Goal: Information Seeking & Learning: Learn about a topic

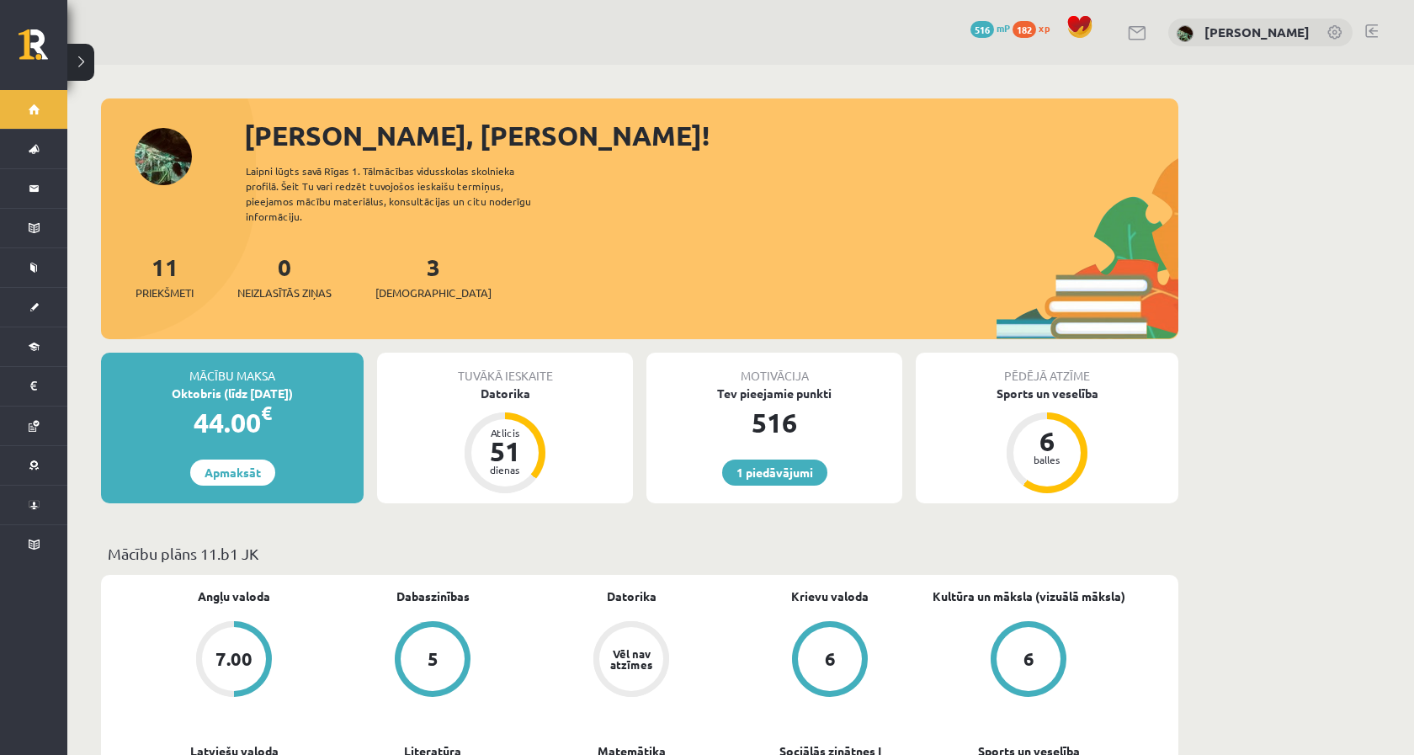
scroll to position [15, 0]
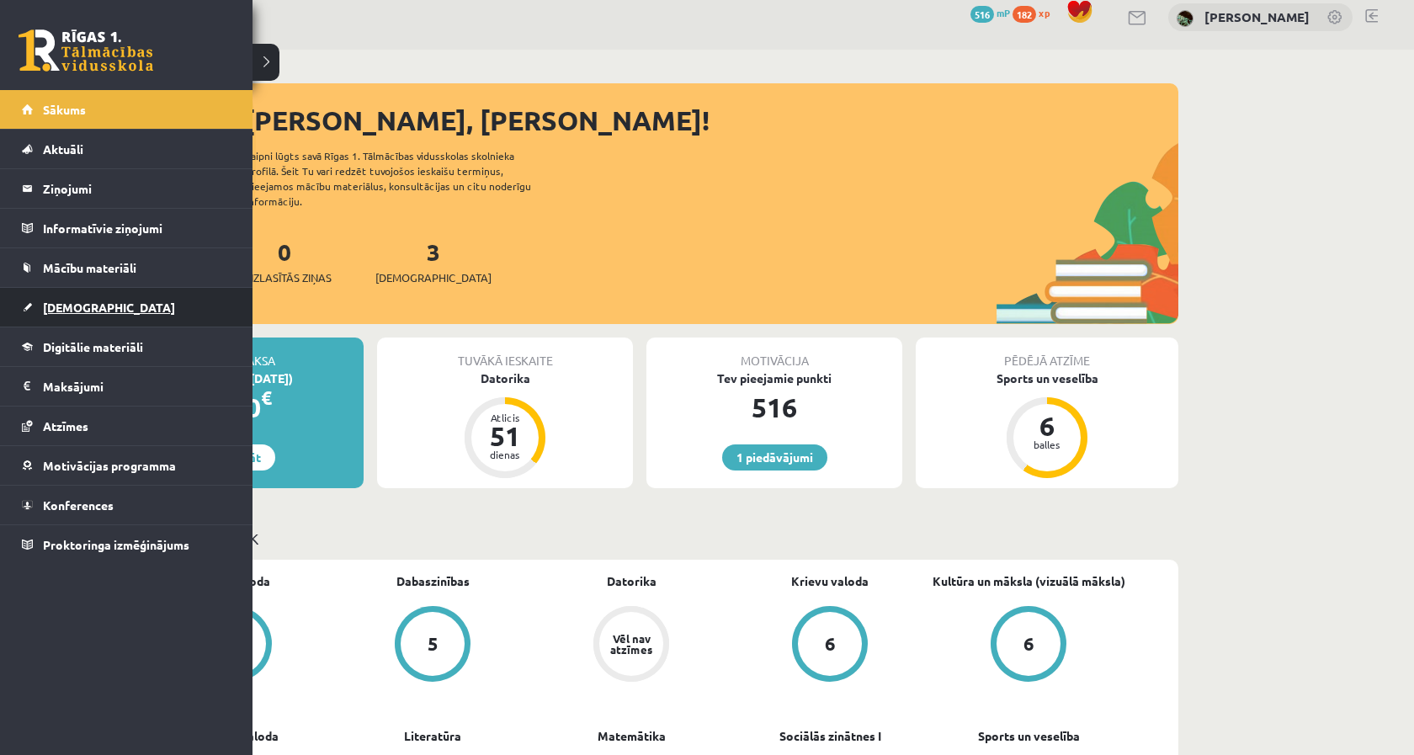
click at [49, 321] on link "[DEMOGRAPHIC_DATA]" at bounding box center [127, 307] width 210 height 39
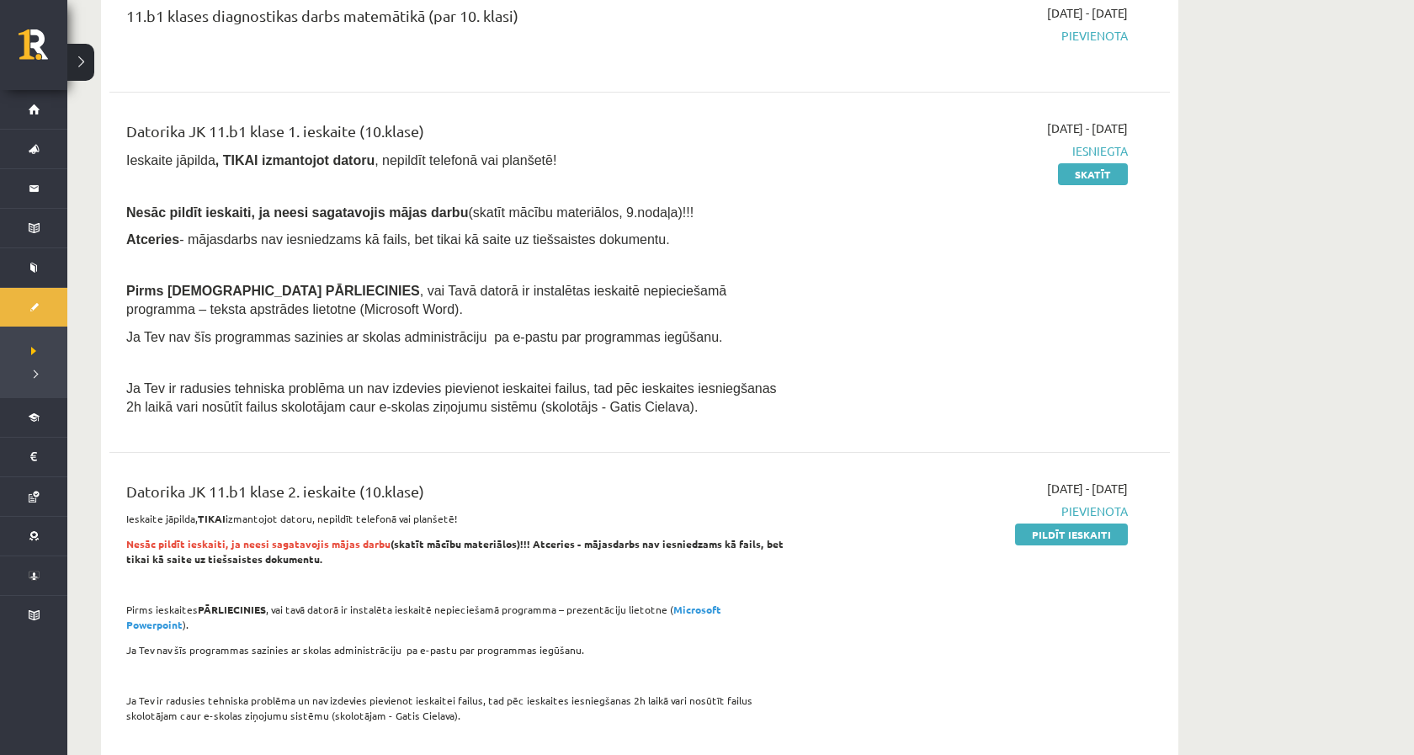
scroll to position [1360, 0]
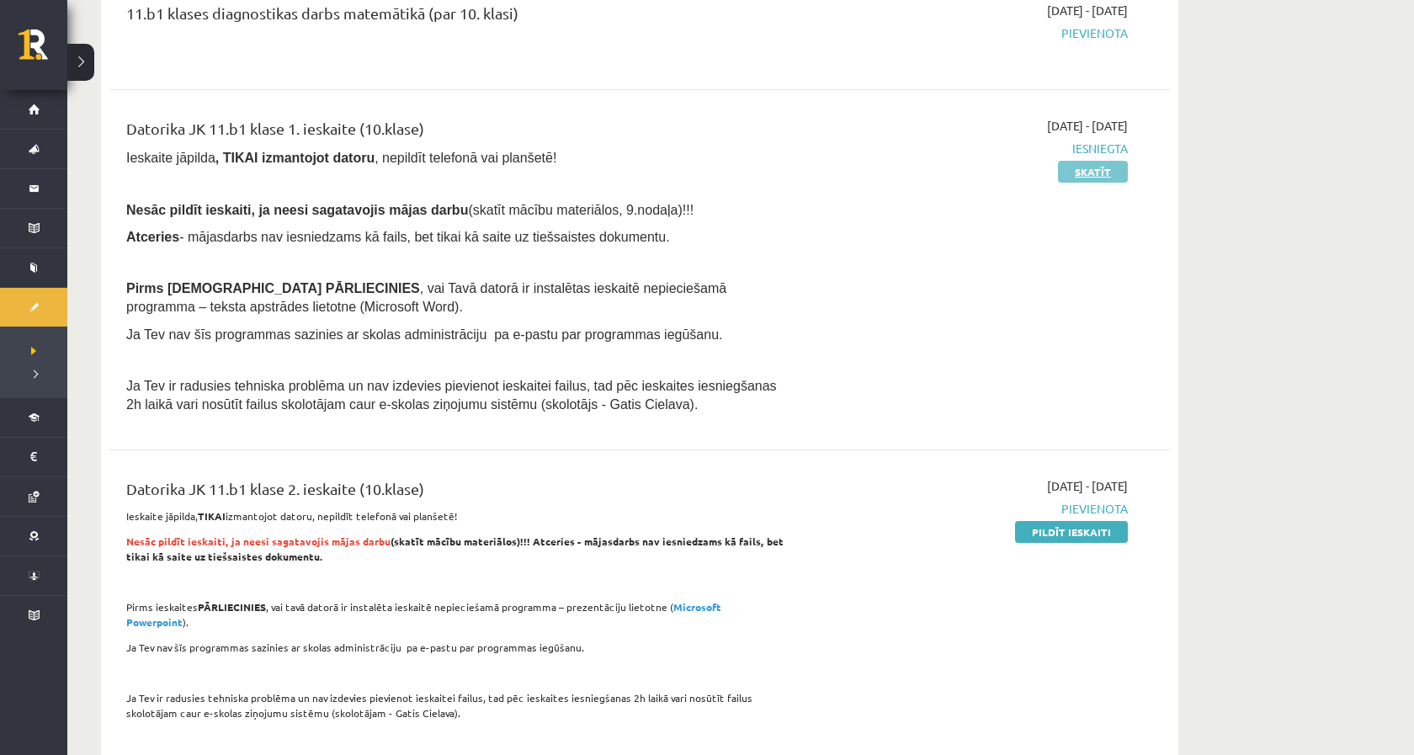
click at [1103, 162] on link "Skatīt" at bounding box center [1093, 172] width 70 height 22
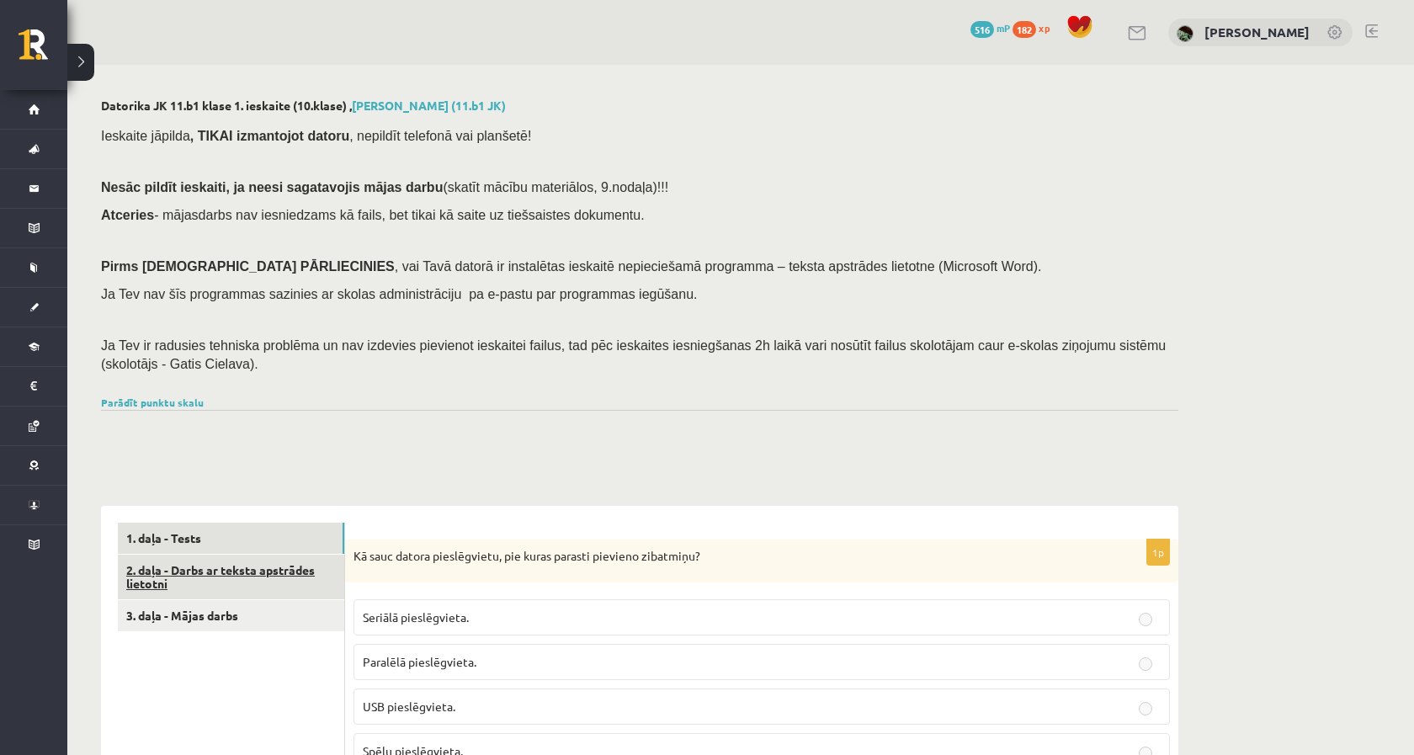
click at [278, 558] on link "2. daļa - Darbs ar teksta apstrādes lietotni" at bounding box center [231, 577] width 226 height 45
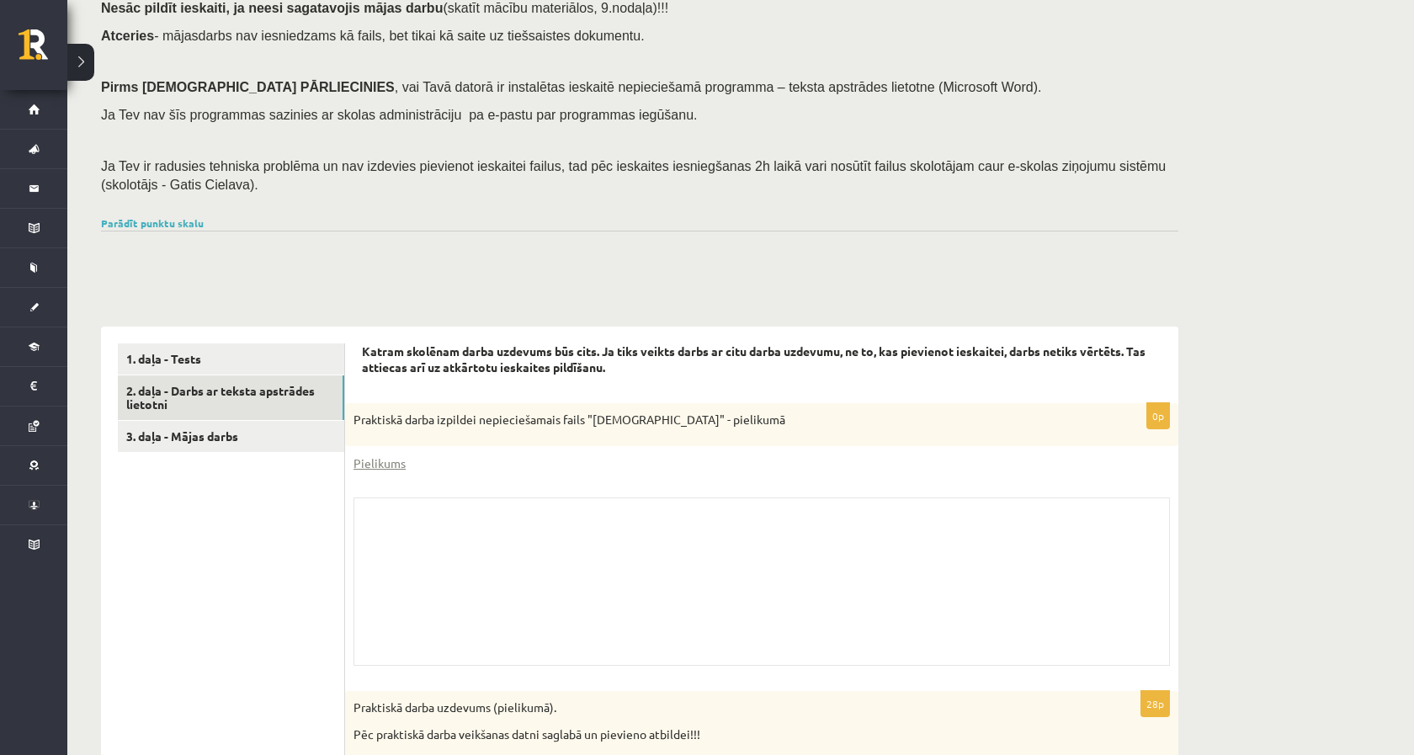
drag, startPoint x: 366, startPoint y: 403, endPoint x: 837, endPoint y: 408, distance: 471.4
click at [840, 412] on p "Praktiskā darba izpildei nepieciešamais fails "Latvijas_prezidenti" - pielikumā" at bounding box center [720, 420] width 732 height 17
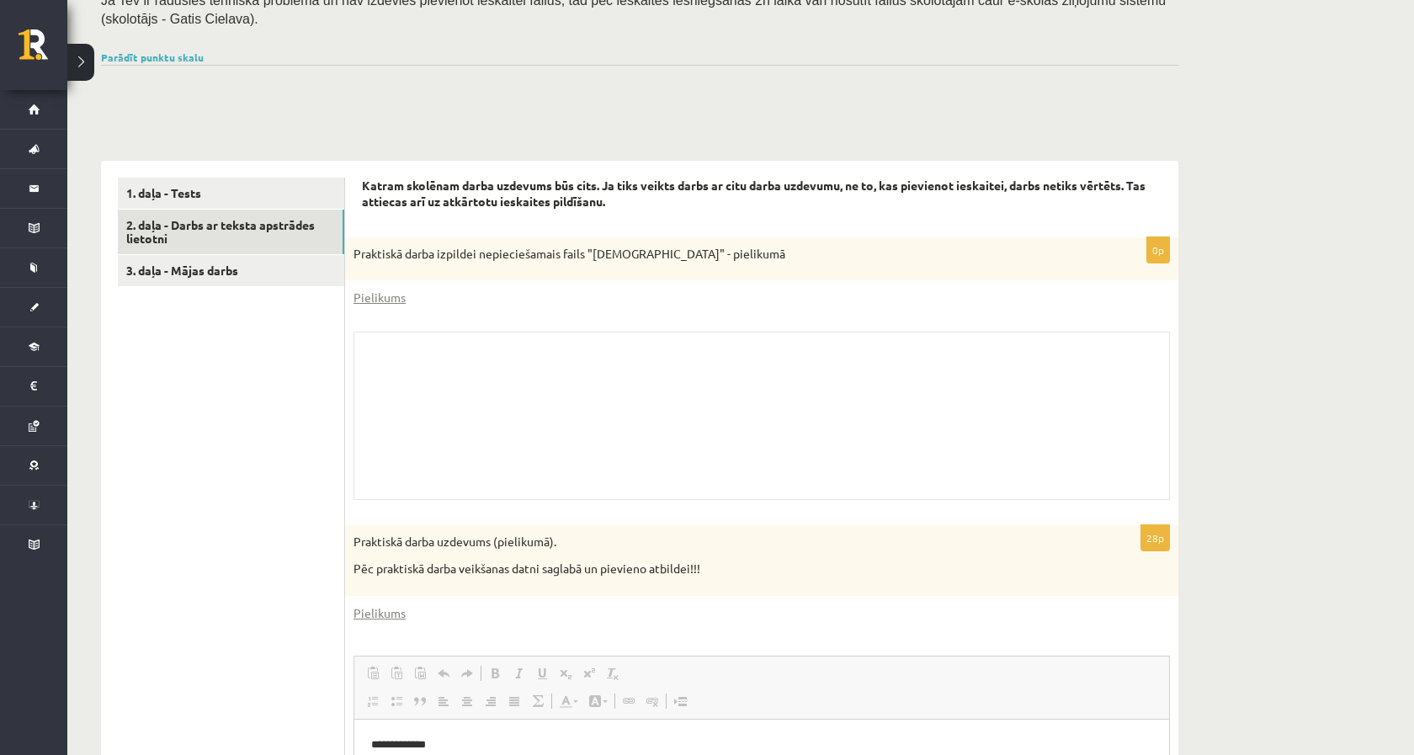
scroll to position [391, 0]
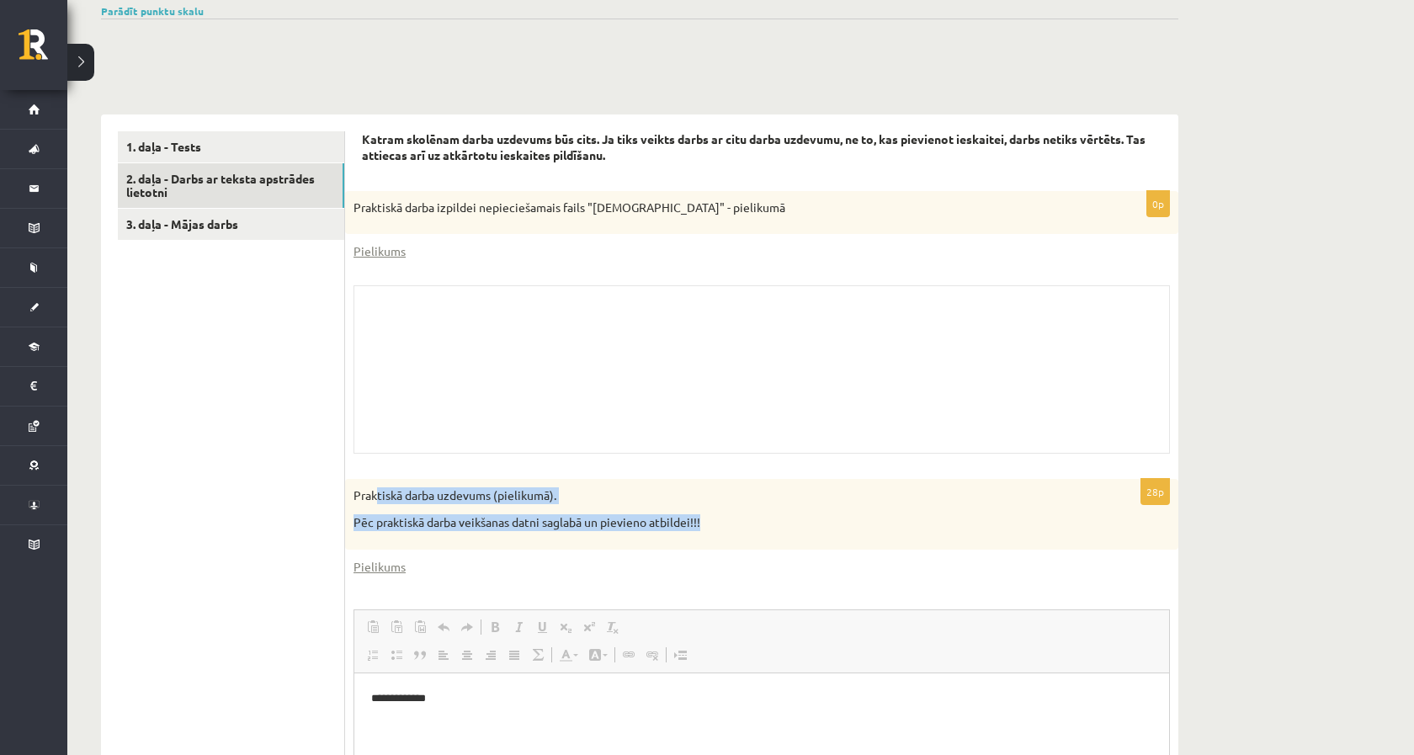
drag, startPoint x: 375, startPoint y: 487, endPoint x: 737, endPoint y: 528, distance: 365.0
click at [737, 529] on div "Praktiskā darba uzdevums (pielikumā). Pēc praktiskā darba veikšanas datni sagla…" at bounding box center [761, 514] width 833 height 70
click at [737, 528] on div "Praktiskā darba uzdevums (pielikumā). Pēc praktiskā darba veikšanas datni sagla…" at bounding box center [761, 514] width 833 height 70
drag, startPoint x: 737, startPoint y: 528, endPoint x: 247, endPoint y: 487, distance: 492.4
click at [247, 487] on div "**********" at bounding box center [639, 650] width 1077 height 1073
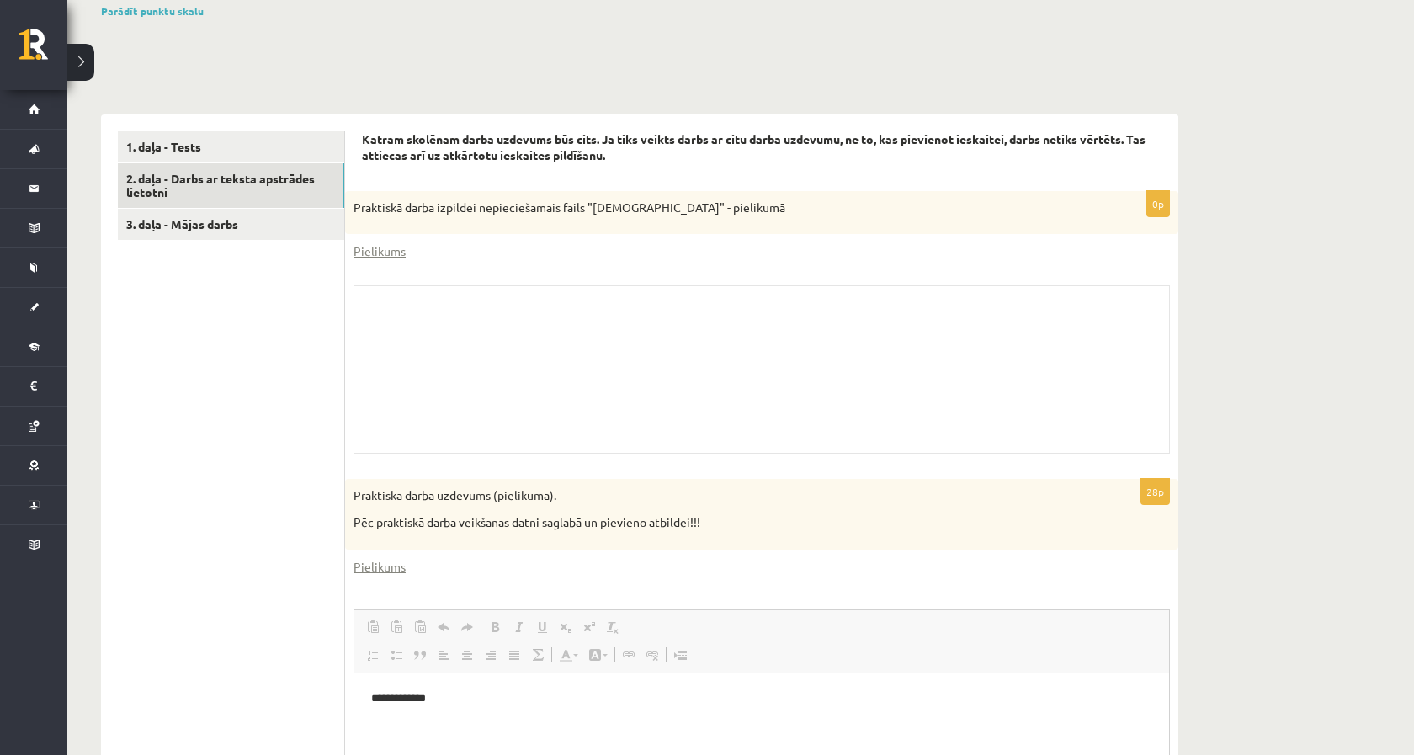
click at [329, 529] on ul "1. daļa - Tests 2. daļa - Darbs ar teksta apstrādes lietotni 3. daļa - Mājas da…" at bounding box center [231, 650] width 227 height 1039
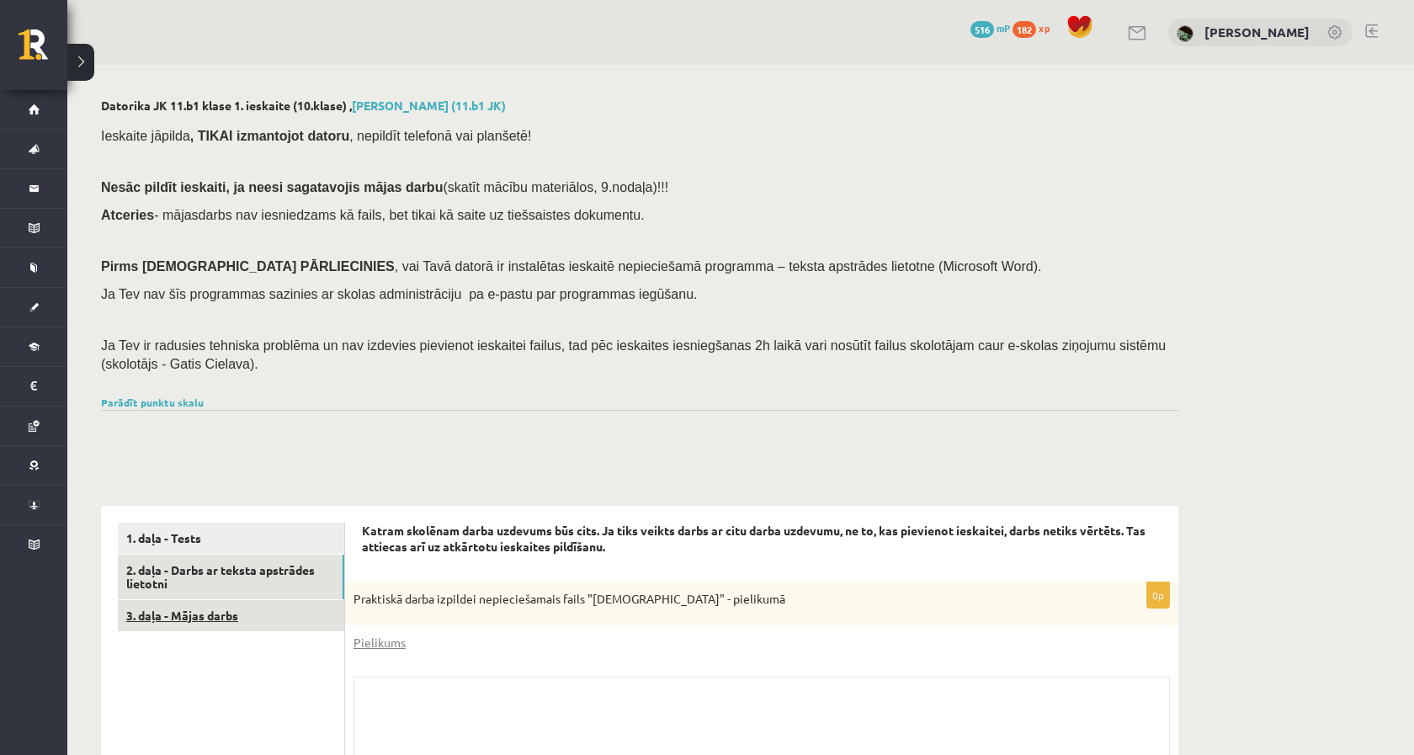
scroll to position [0, 0]
click at [251, 607] on link "3. daļa - Mājas darbs" at bounding box center [231, 615] width 226 height 31
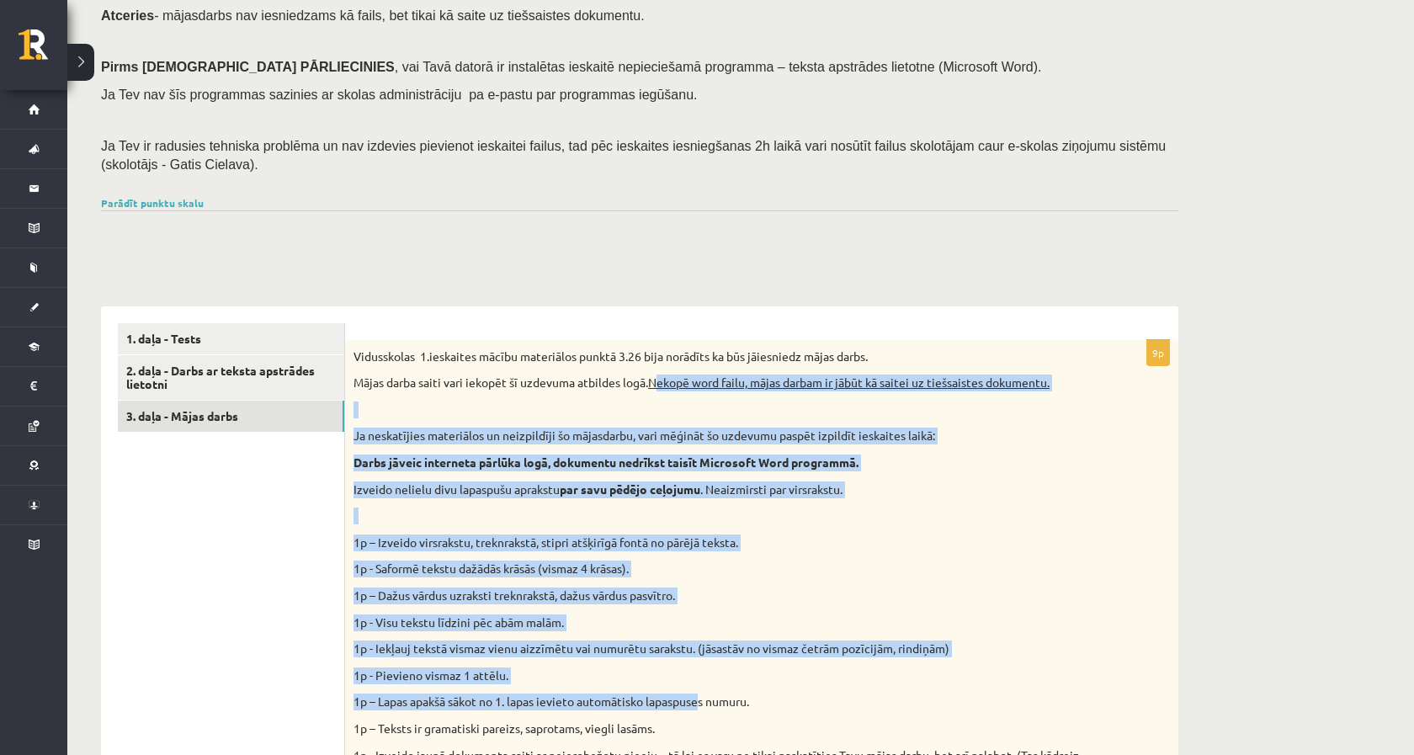
drag, startPoint x: 660, startPoint y: 374, endPoint x: 700, endPoint y: 696, distance: 324.9
click at [702, 695] on div "Vidusskolas 1.ieskaites mācību materiālos punktā 3.26 bija norādīts ka būs jāie…" at bounding box center [761, 609] width 833 height 539
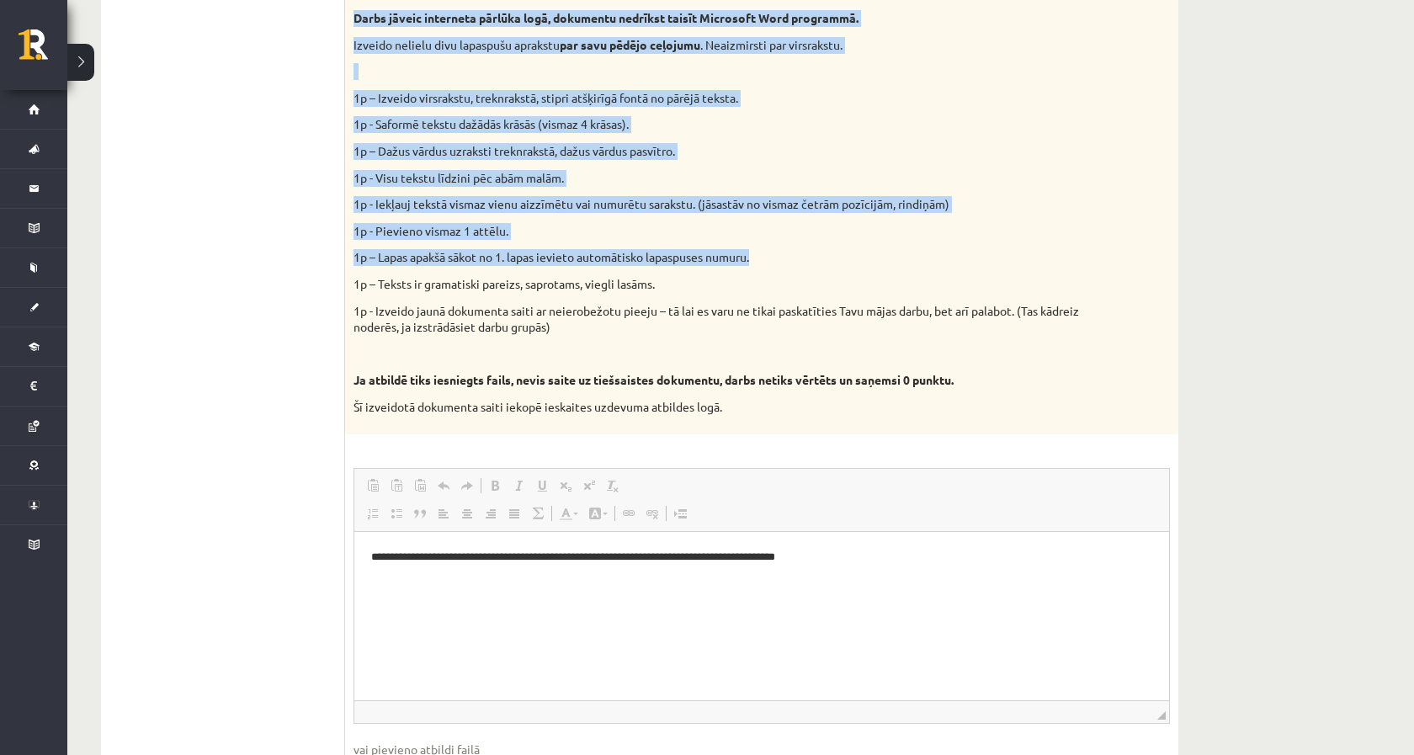
scroll to position [708, 0]
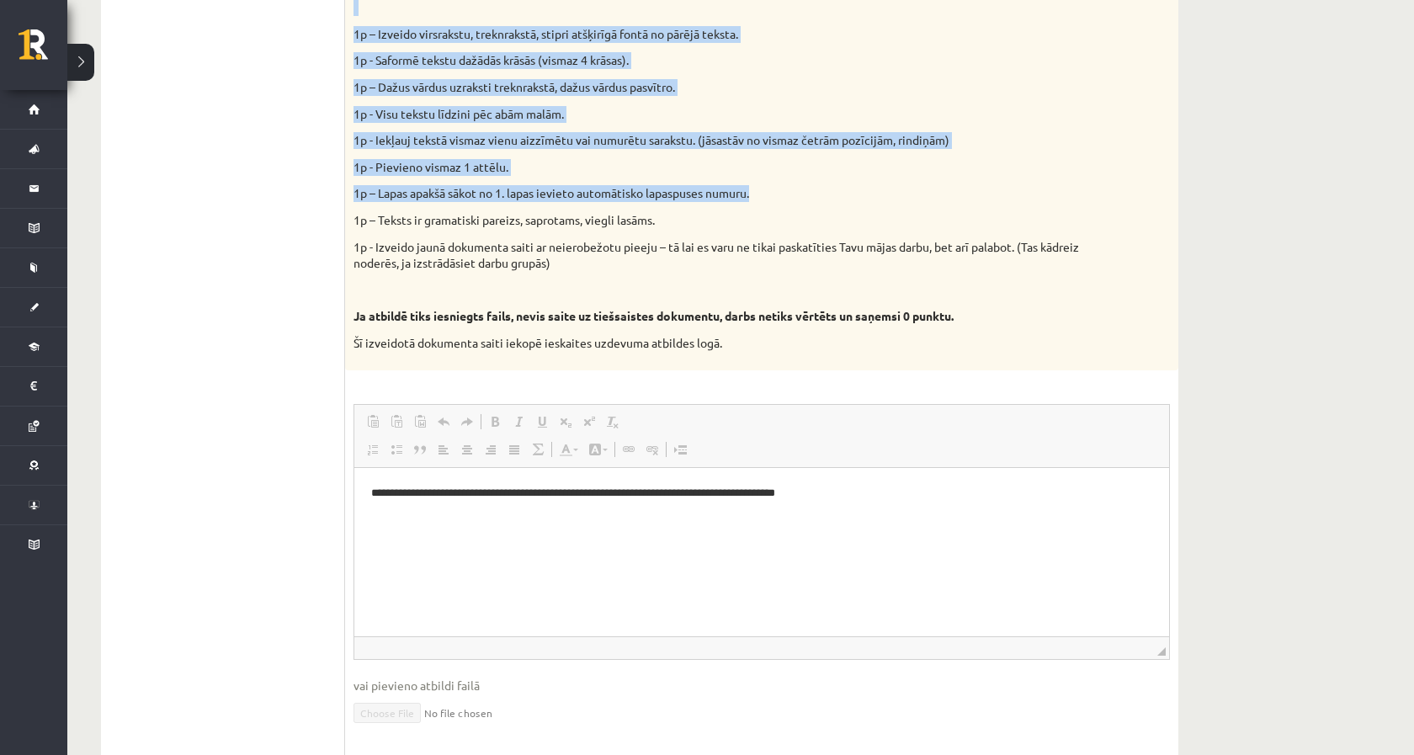
click at [745, 419] on span "Paste Keyboard shortcut Command+V Paste as plain text Keyboard shortcut Command…" at bounding box center [761, 424] width 801 height 28
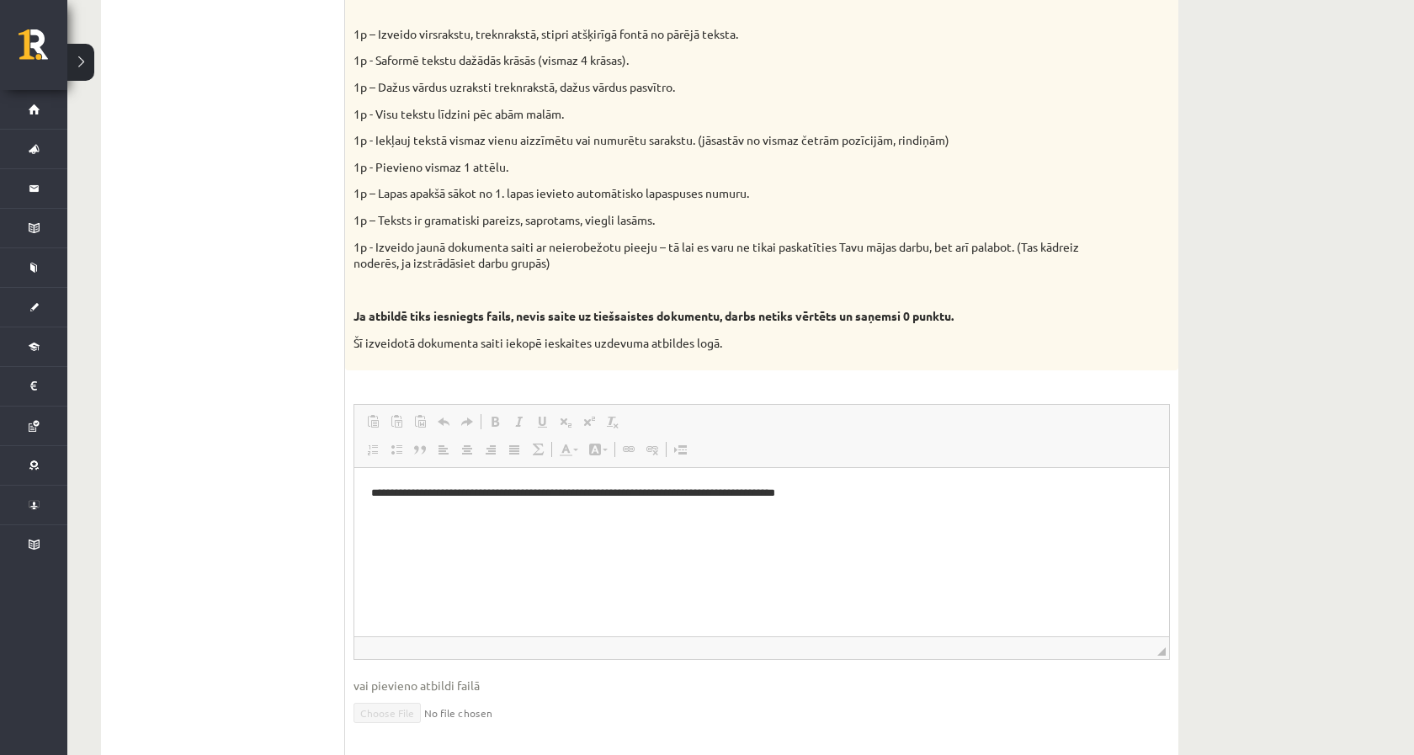
click at [718, 354] on div "9p Vidusskolas 1.ieskaites mācību materiālos punktā 3.26 bija norādīts ka būs j…" at bounding box center [761, 390] width 833 height 1116
drag, startPoint x: 718, startPoint y: 353, endPoint x: 449, endPoint y: 143, distance: 341.3
click at [587, 253] on div "Vidusskolas 1.ieskaites mācību materiālos punktā 3.26 bija norādīts ka būs jāie…" at bounding box center [761, 101] width 833 height 539
click at [437, 135] on p "1p - Iekļauj tekstā vismaz vienu aizzīmētu vai numurētu sarakstu. (jāsastāv no …" at bounding box center [720, 140] width 732 height 17
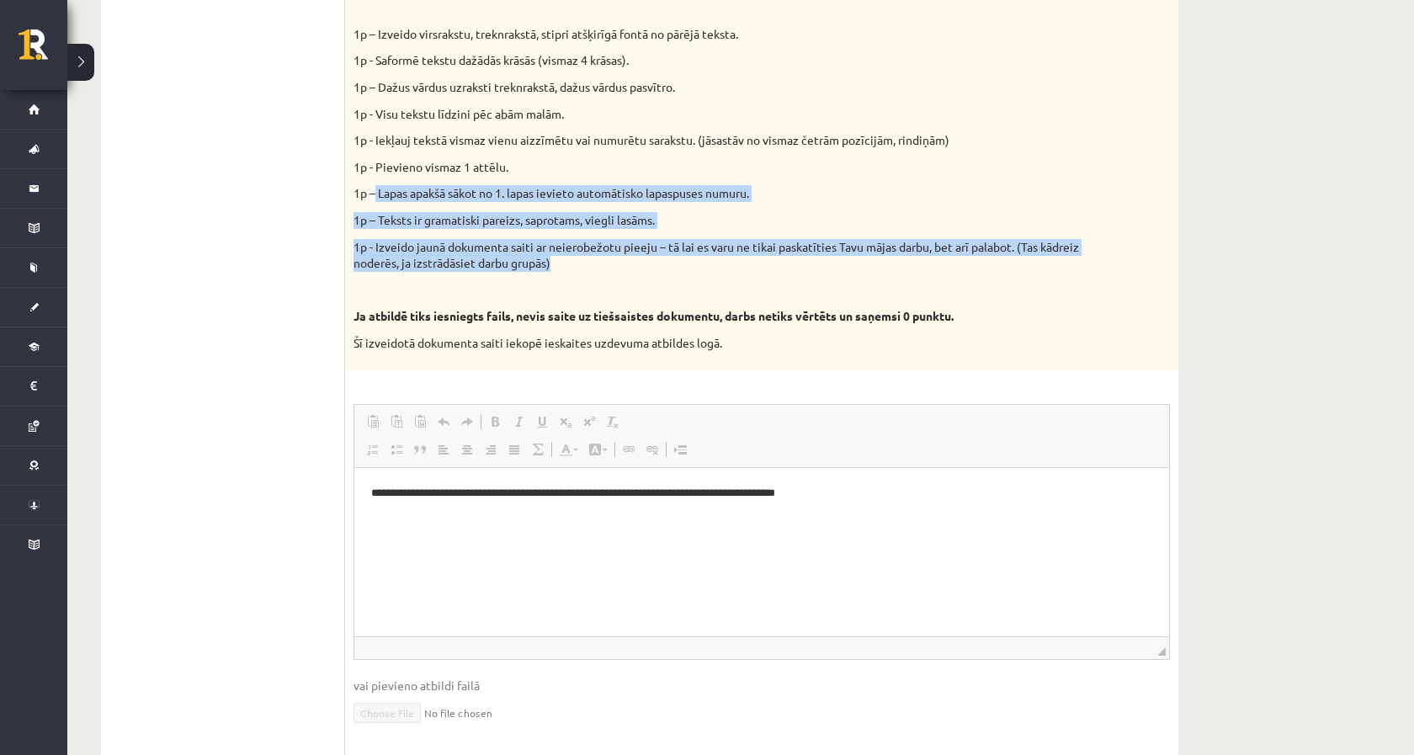
drag, startPoint x: 373, startPoint y: 181, endPoint x: 595, endPoint y: 246, distance: 231.5
click at [595, 246] on div "Vidusskolas 1.ieskaites mācību materiālos punktā 3.26 bija norādīts ka būs jāie…" at bounding box center [761, 101] width 833 height 539
click at [595, 246] on p "1p - Izveido jaunā dokumenta saiti ar neierobežotu pieeju – tā lai es varu ne t…" at bounding box center [720, 255] width 732 height 33
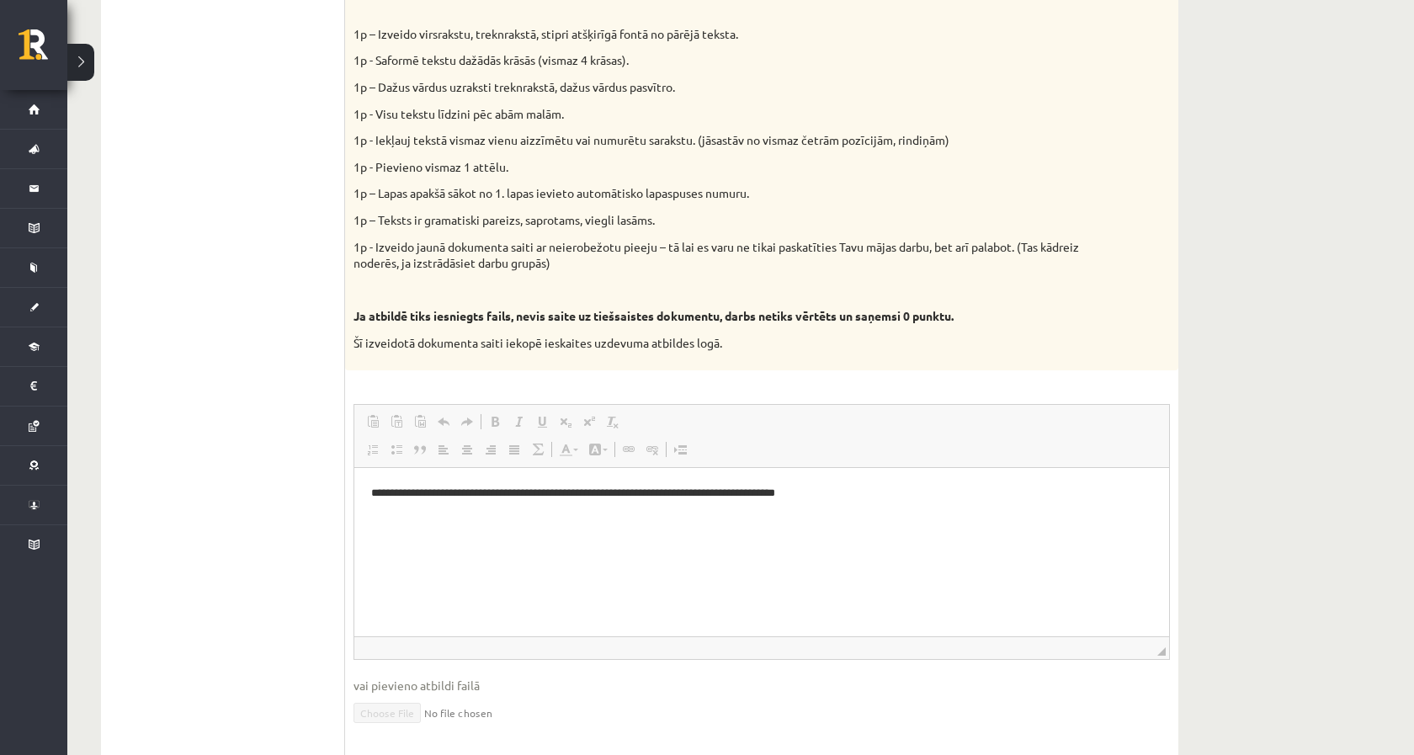
drag, startPoint x: 595, startPoint y: 246, endPoint x: 555, endPoint y: 229, distance: 43.8
click at [555, 239] on p "1p - Izveido jaunā dokumenta saiti ar neierobežotu pieeju – tā lai es varu ne t…" at bounding box center [720, 255] width 732 height 33
click at [285, 205] on ul "1. daļa - Tests 2. daļa - Darbs ar teksta apstrādes lietotni 3. daļa - Mājas da…" at bounding box center [231, 381] width 227 height 1133
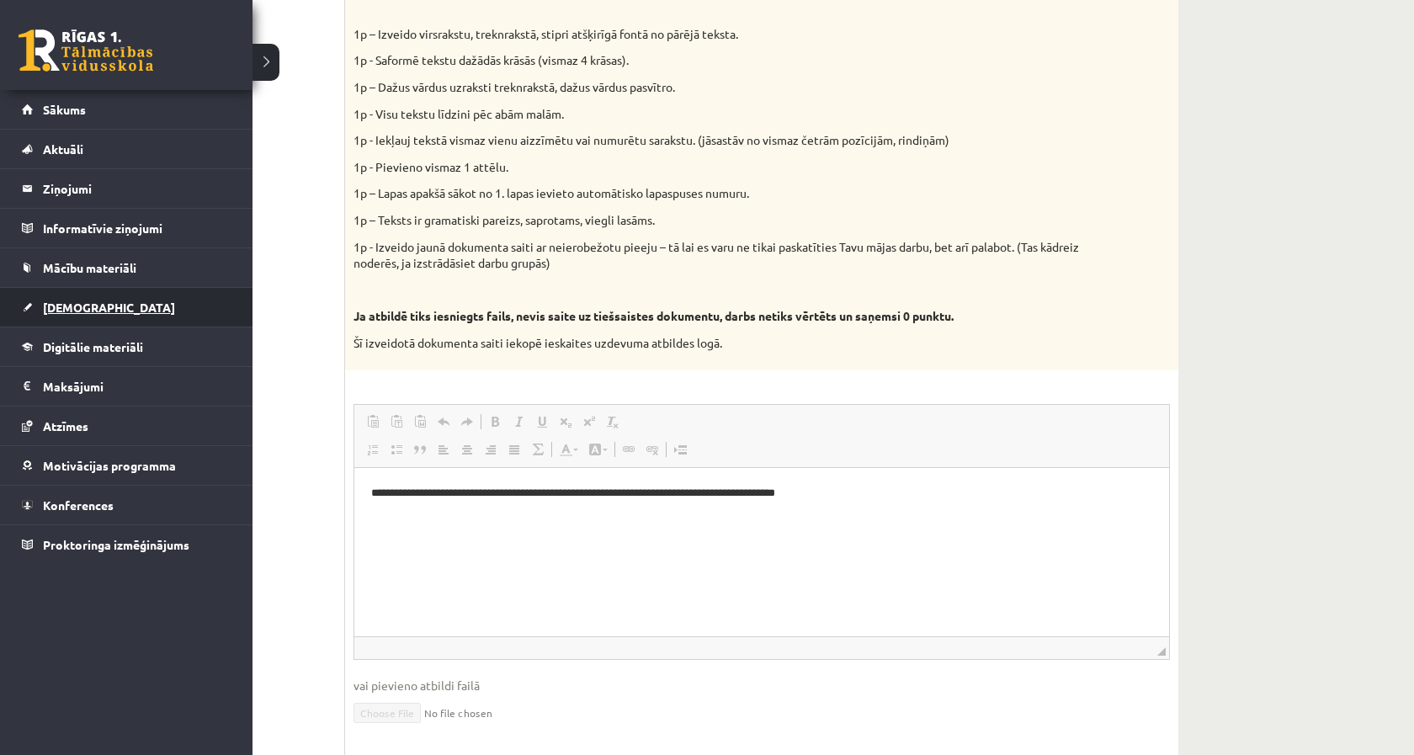
click at [51, 307] on span "[DEMOGRAPHIC_DATA]" at bounding box center [109, 307] width 132 height 15
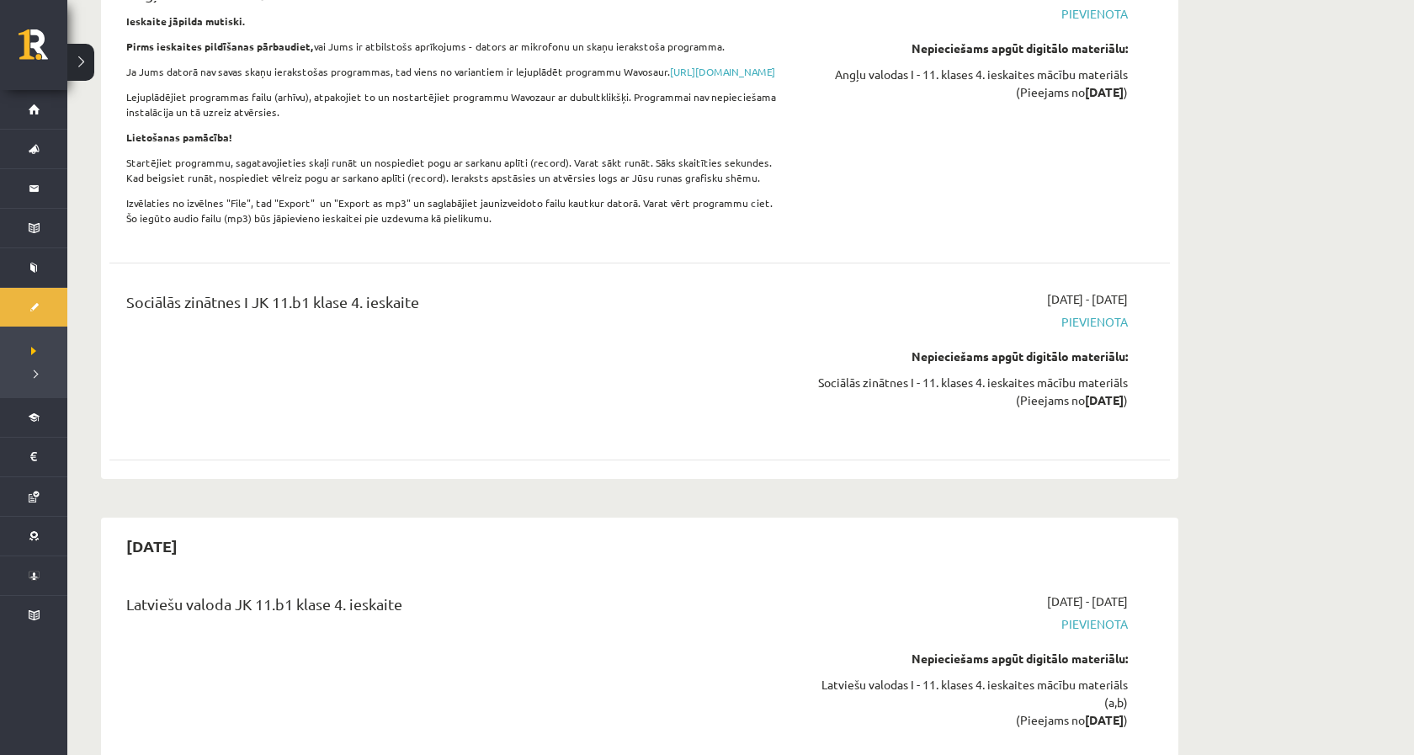
scroll to position [7581, 0]
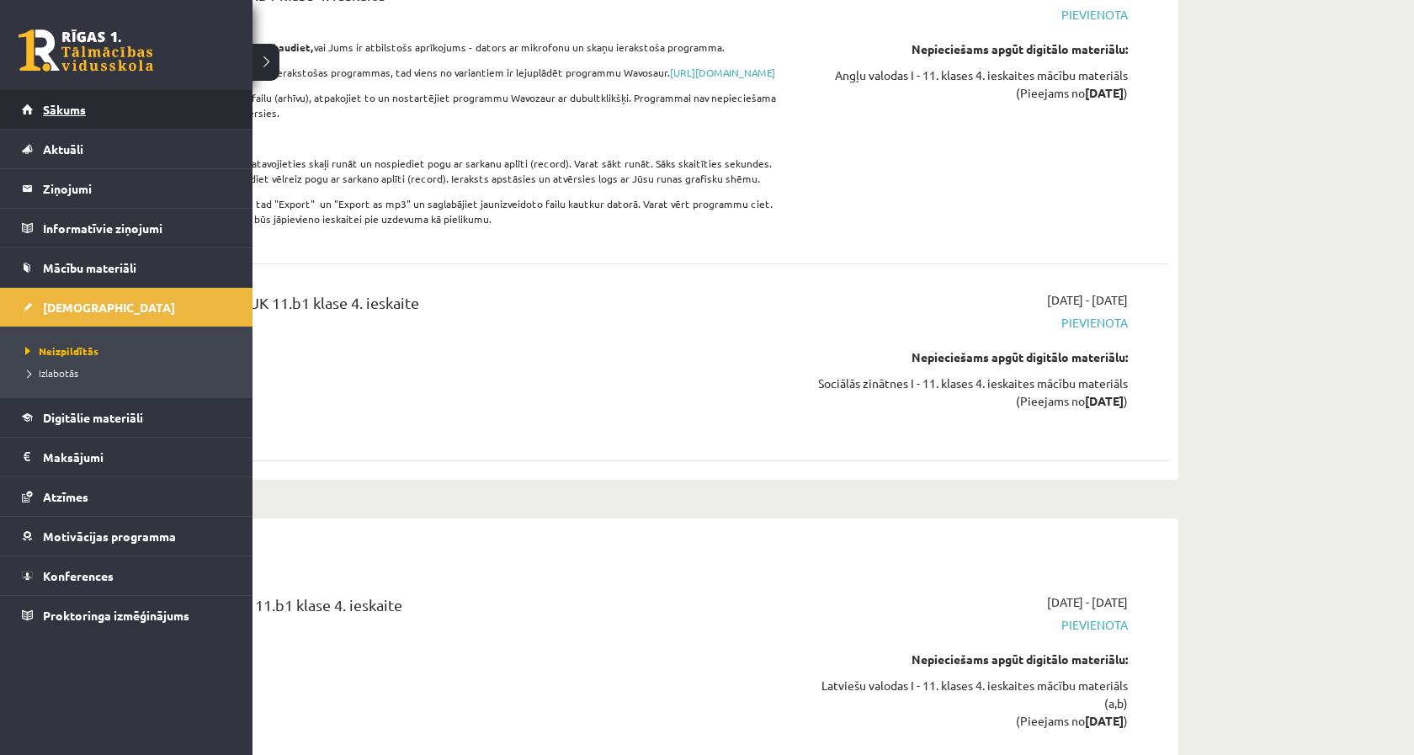
click at [78, 106] on span "Sākums" at bounding box center [64, 109] width 43 height 15
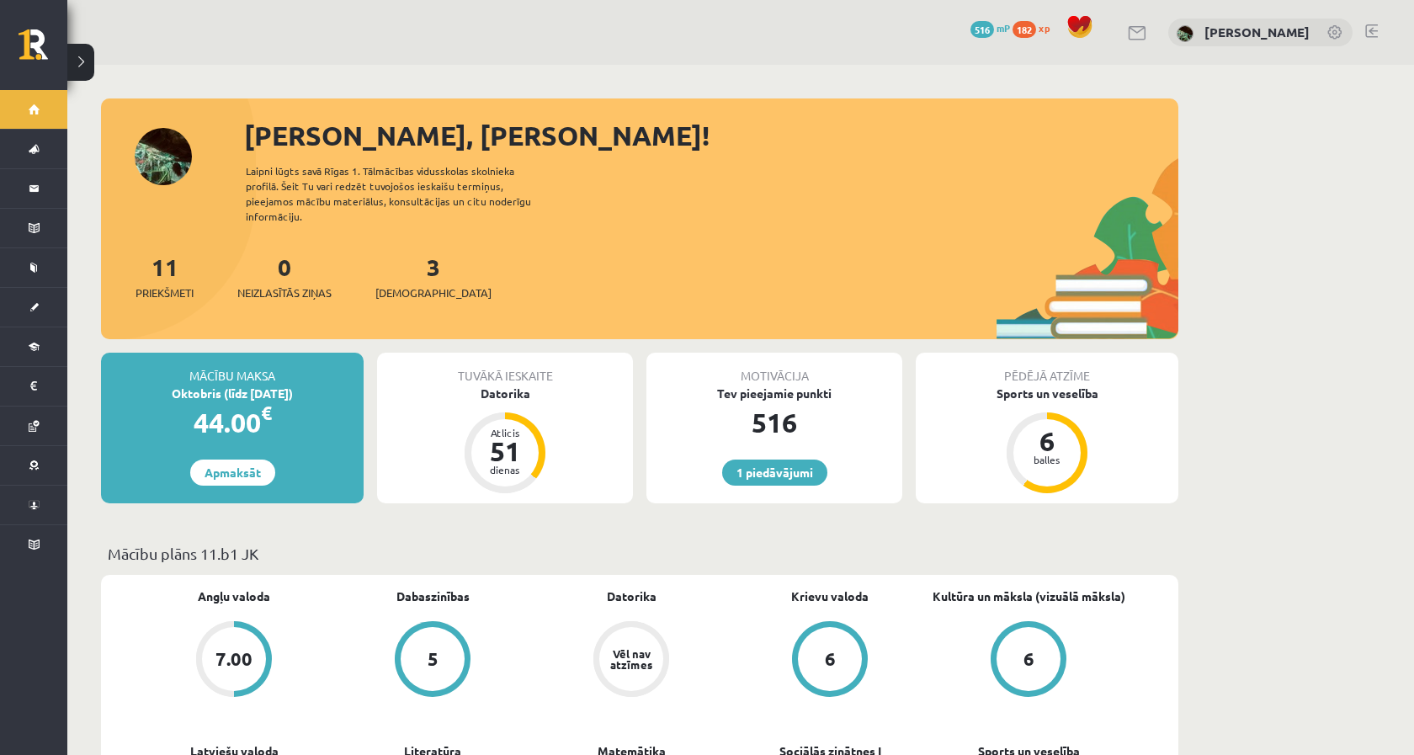
click at [392, 262] on div "3 Ieskaites" at bounding box center [433, 275] width 116 height 52
click at [403, 262] on link "3 Ieskaites" at bounding box center [433, 277] width 116 height 50
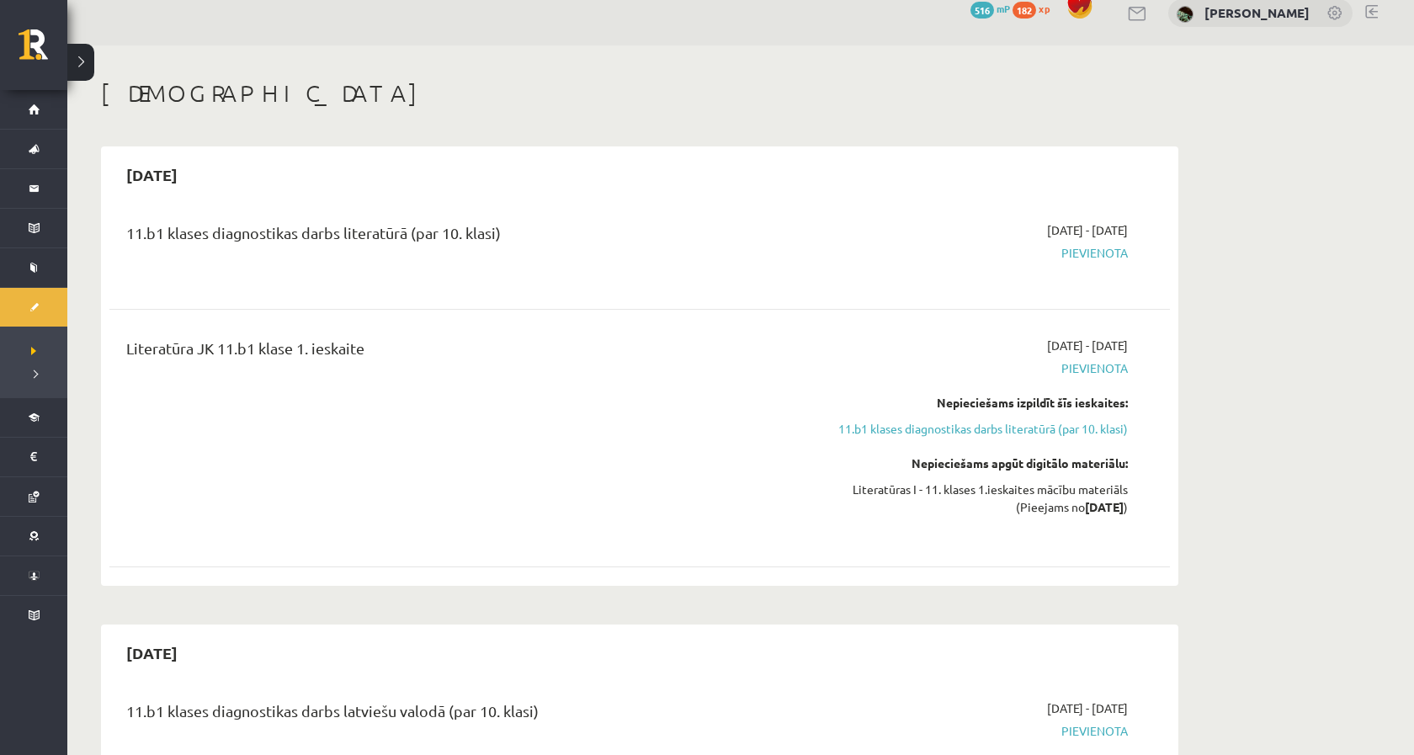
scroll to position [19, 0]
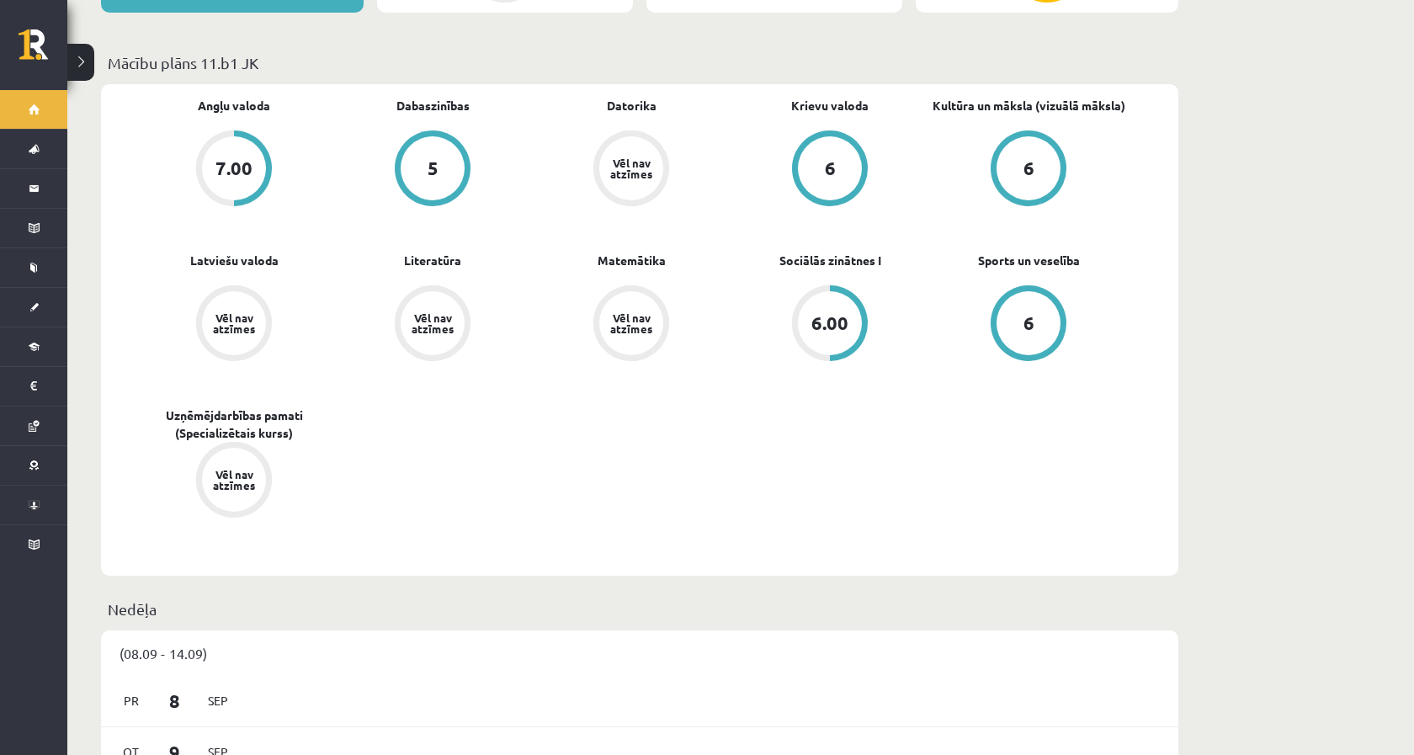
scroll to position [516, 0]
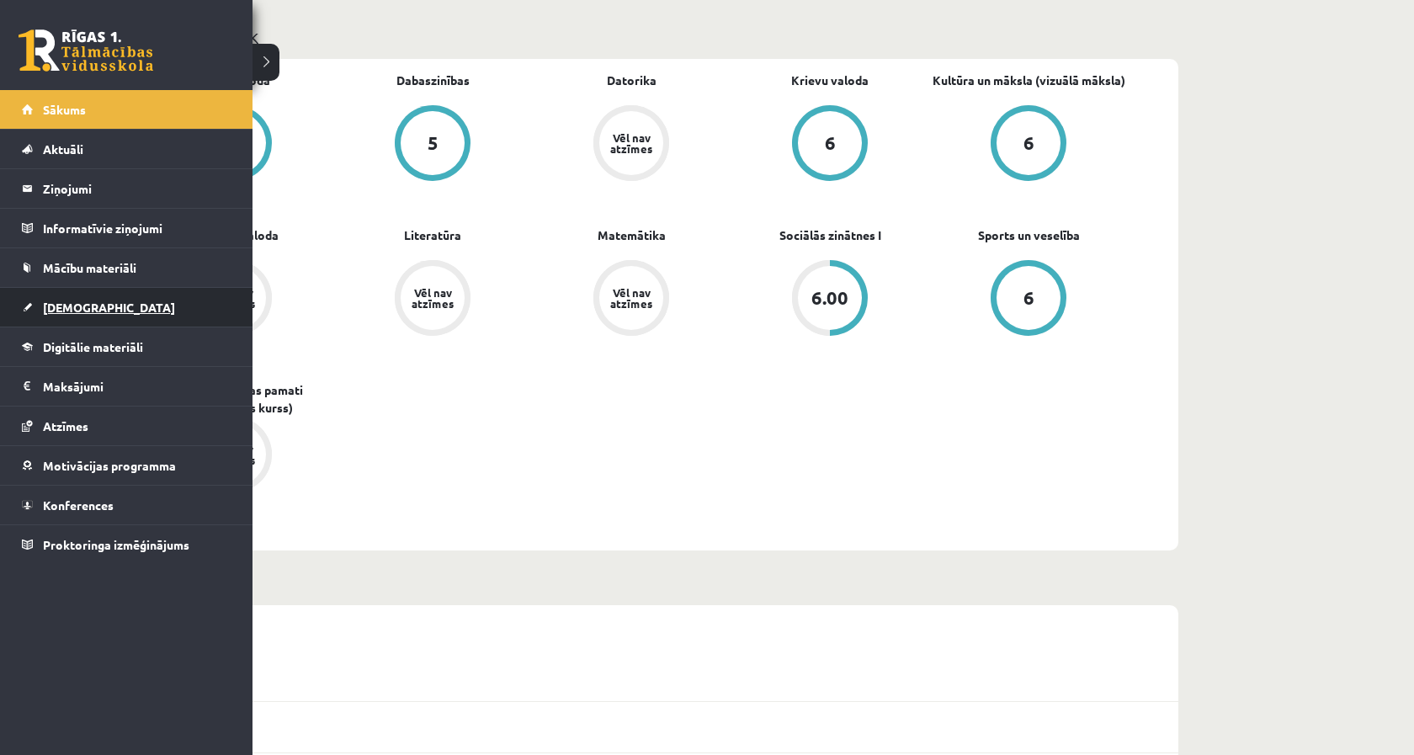
click at [48, 300] on link "[DEMOGRAPHIC_DATA]" at bounding box center [127, 307] width 210 height 39
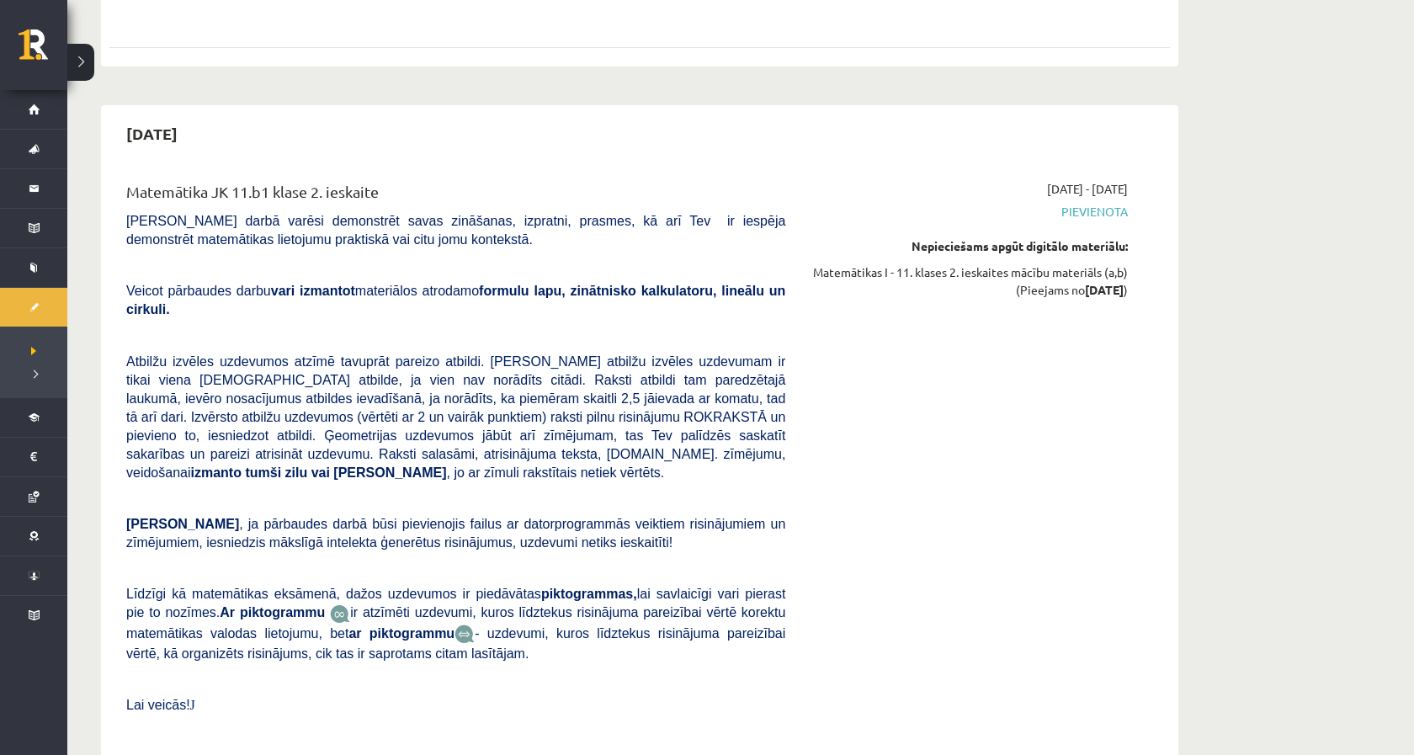
scroll to position [3259, 0]
drag, startPoint x: 927, startPoint y: 215, endPoint x: 1148, endPoint y: 247, distance: 223.5
click at [1148, 247] on div "Matemātika JK 11.b1 klase 2. ieskaite [PERSON_NAME] darbā varēsi demonstrēt sav…" at bounding box center [639, 462] width 1027 height 569
click at [1148, 247] on div "Matemātika JK 11.b1 klase 2. ieskaite Pārbaudes darbā varēsi demonstrēt savas z…" at bounding box center [639, 462] width 1027 height 569
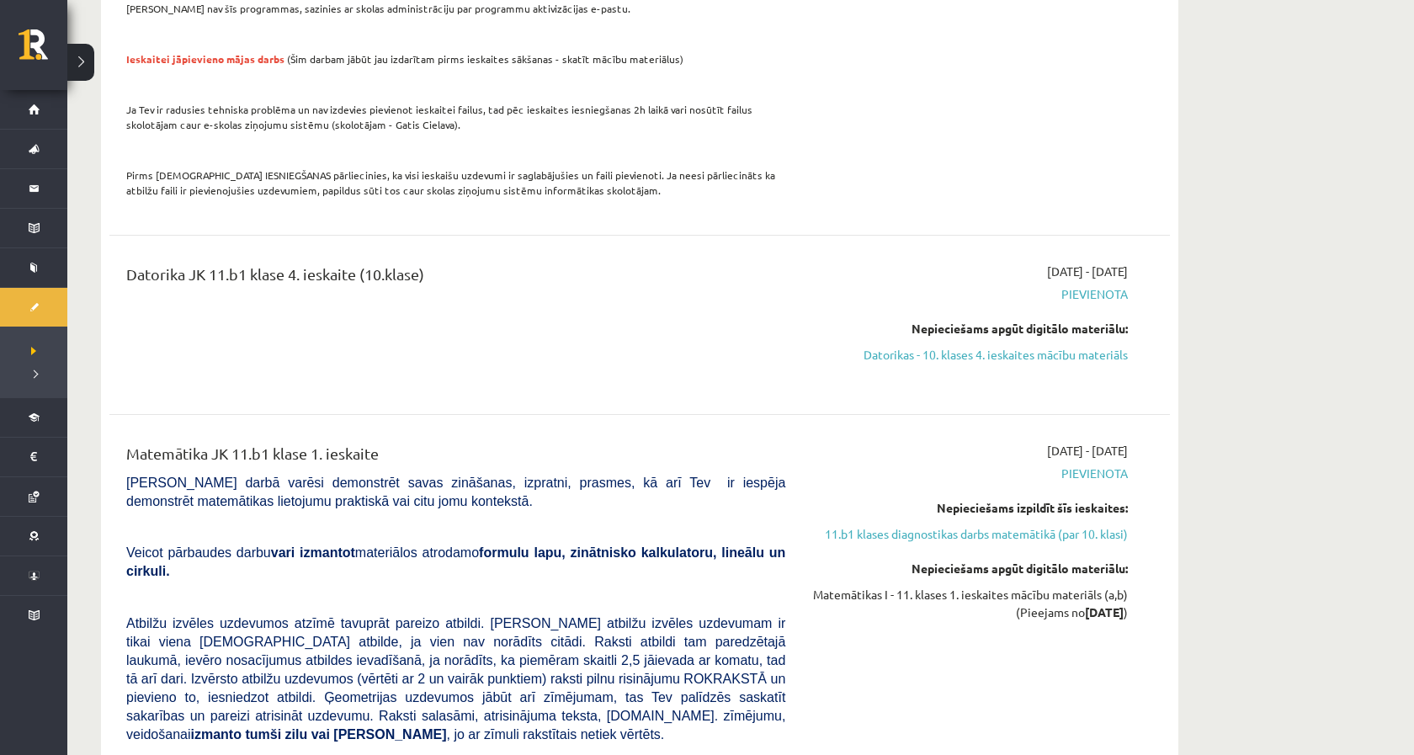
scroll to position [2247, 0]
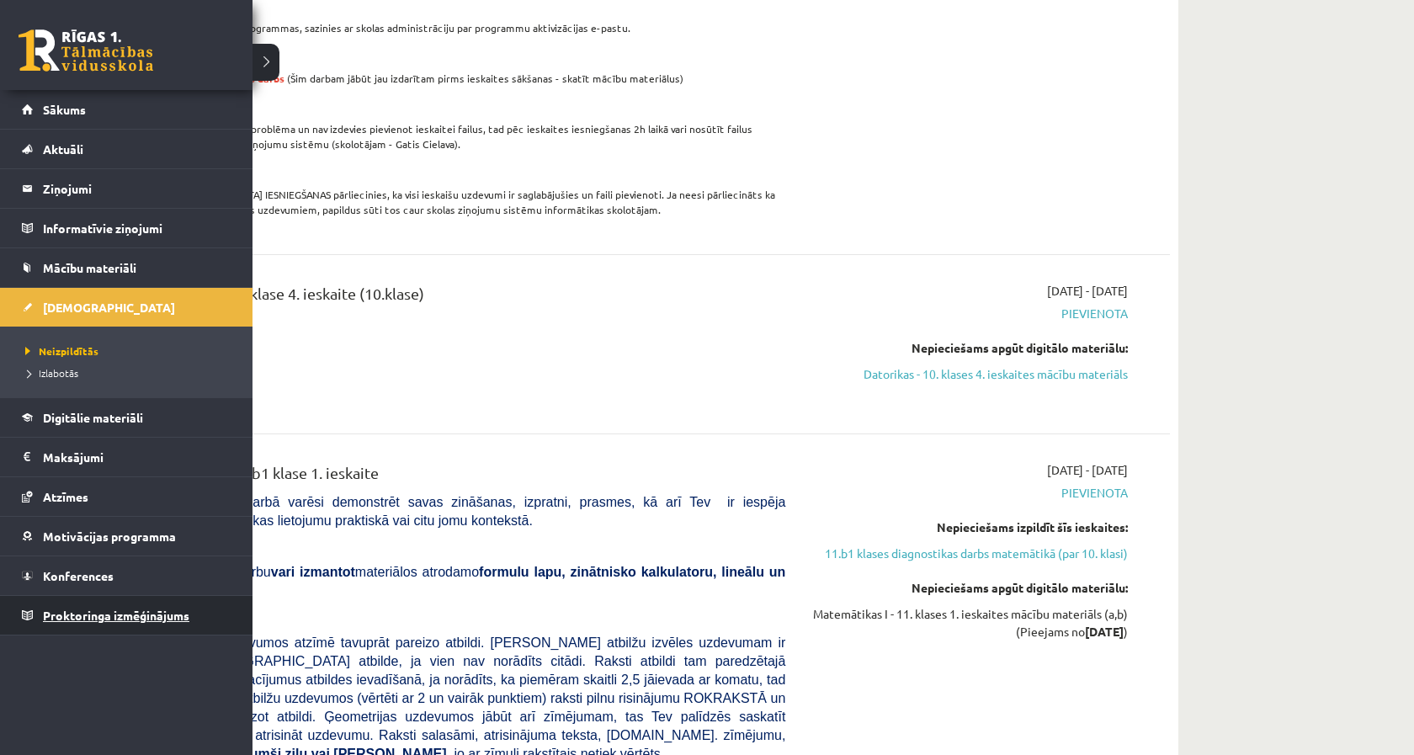
click at [103, 609] on span "Proktoringa izmēģinājums" at bounding box center [116, 615] width 146 height 15
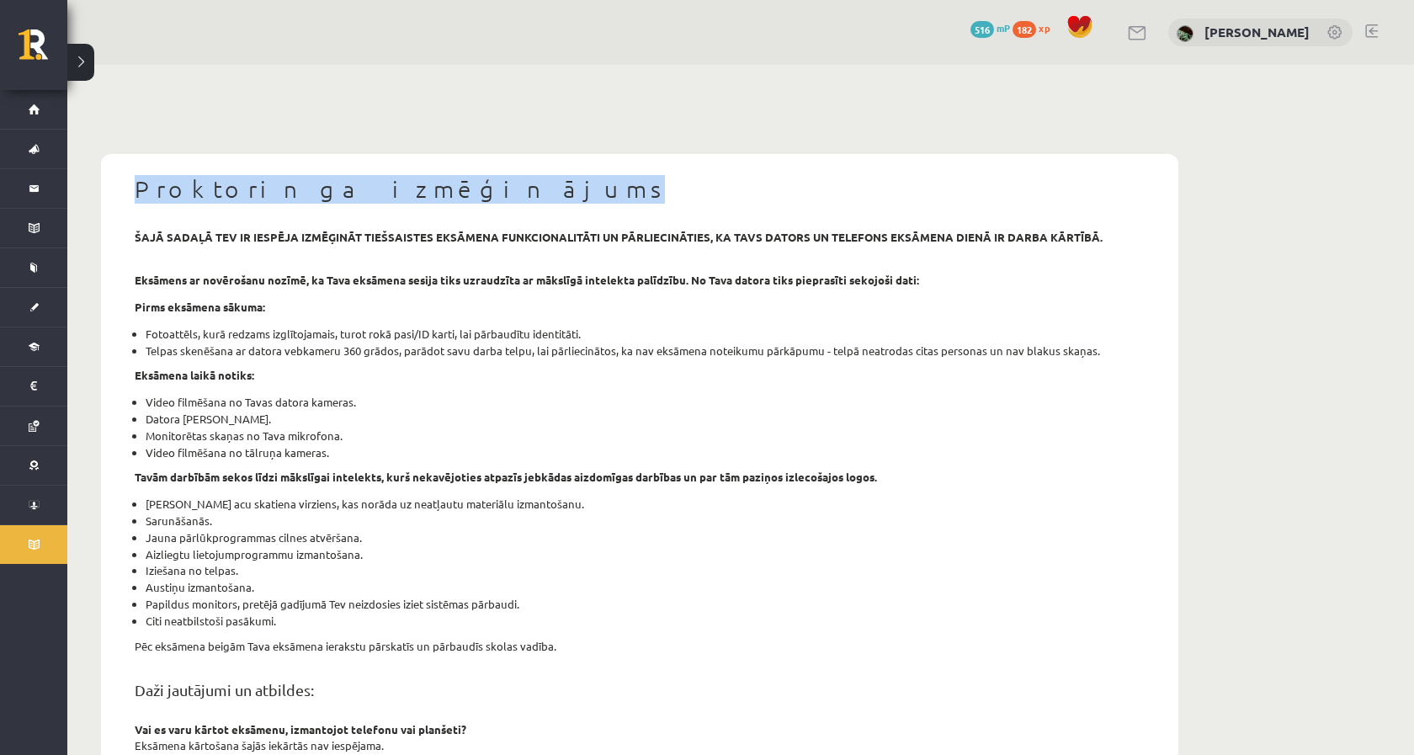
drag, startPoint x: 131, startPoint y: 201, endPoint x: 430, endPoint y: 196, distance: 298.8
click at [430, 196] on div "Proktoringa izmēģinājums" at bounding box center [639, 192] width 1035 height 34
copy h1 "Proktoringa izmēģinājums"
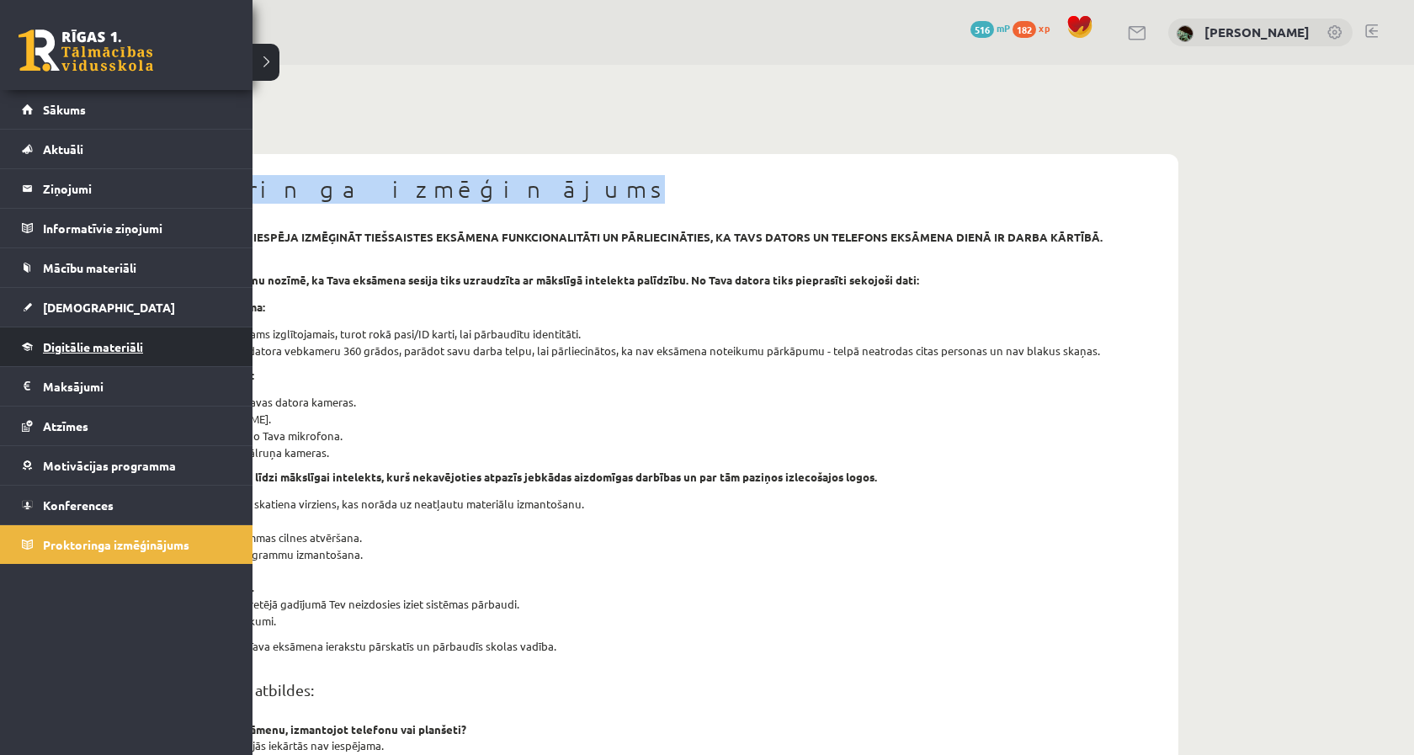
click at [64, 348] on span "Digitālie materiāli" at bounding box center [93, 346] width 100 height 15
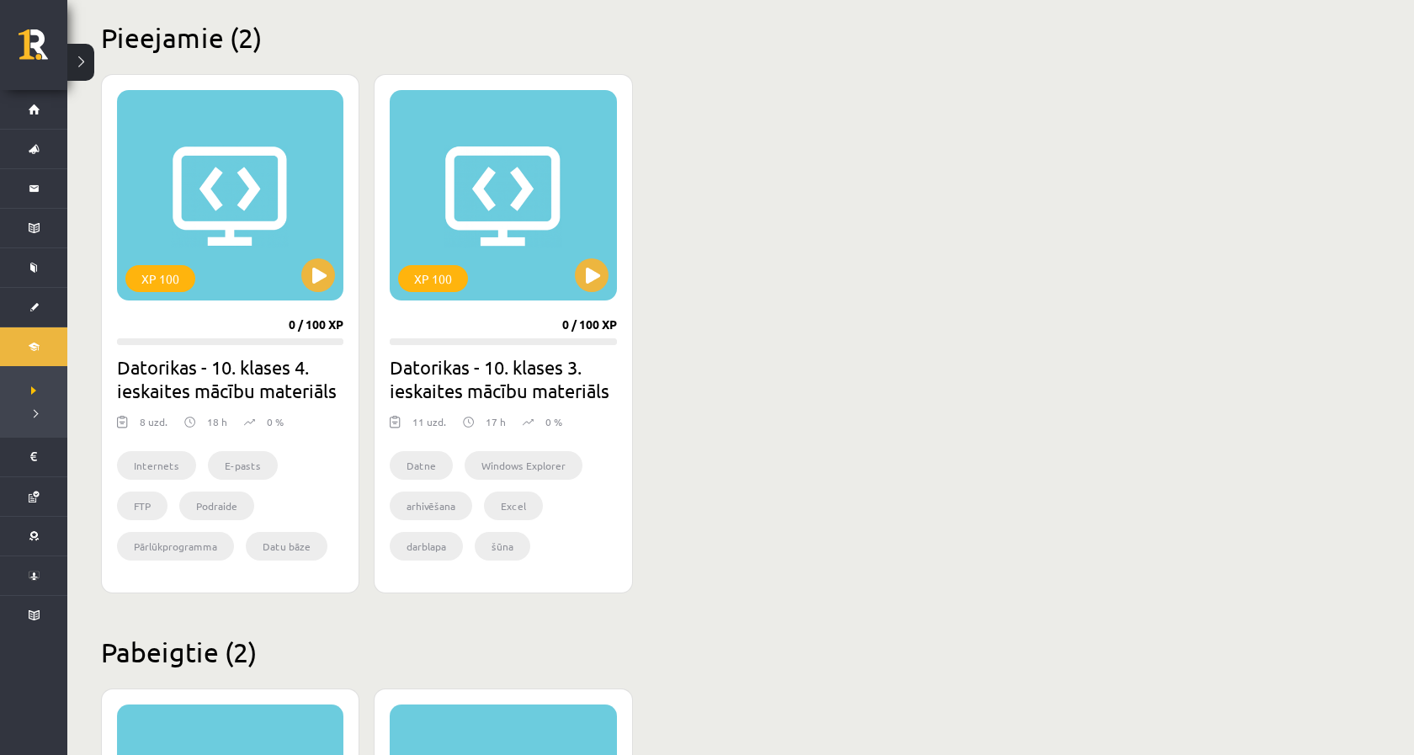
scroll to position [374, 0]
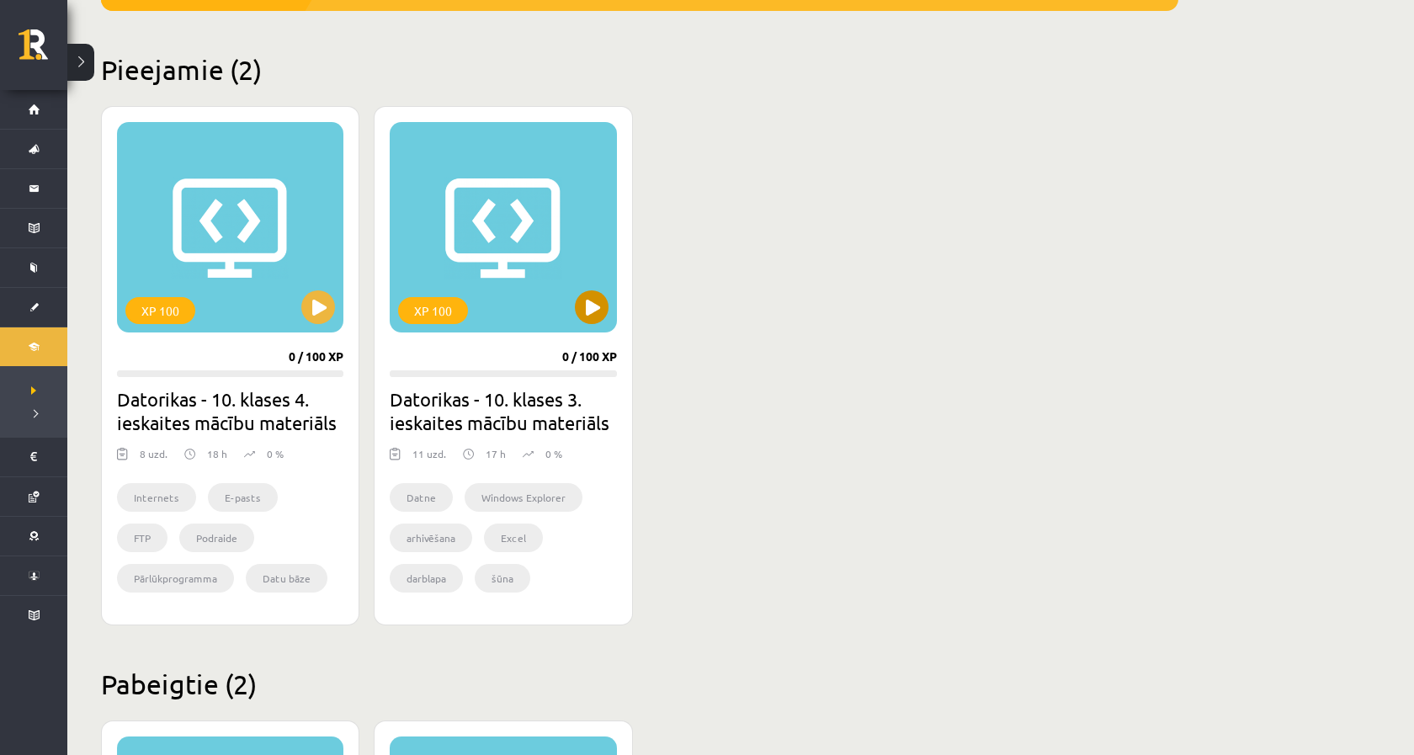
click at [590, 322] on button at bounding box center [592, 307] width 34 height 34
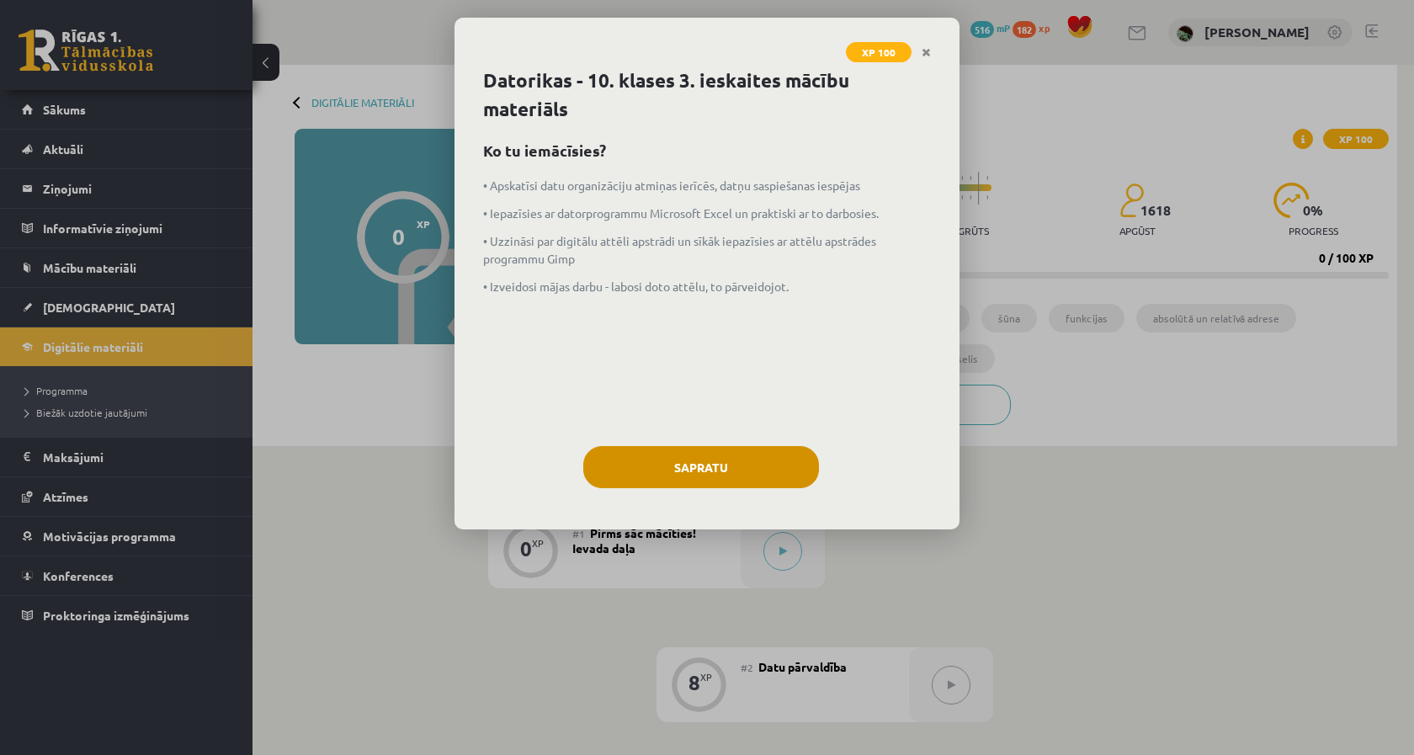
click at [638, 449] on button "Sapratu" at bounding box center [701, 467] width 236 height 42
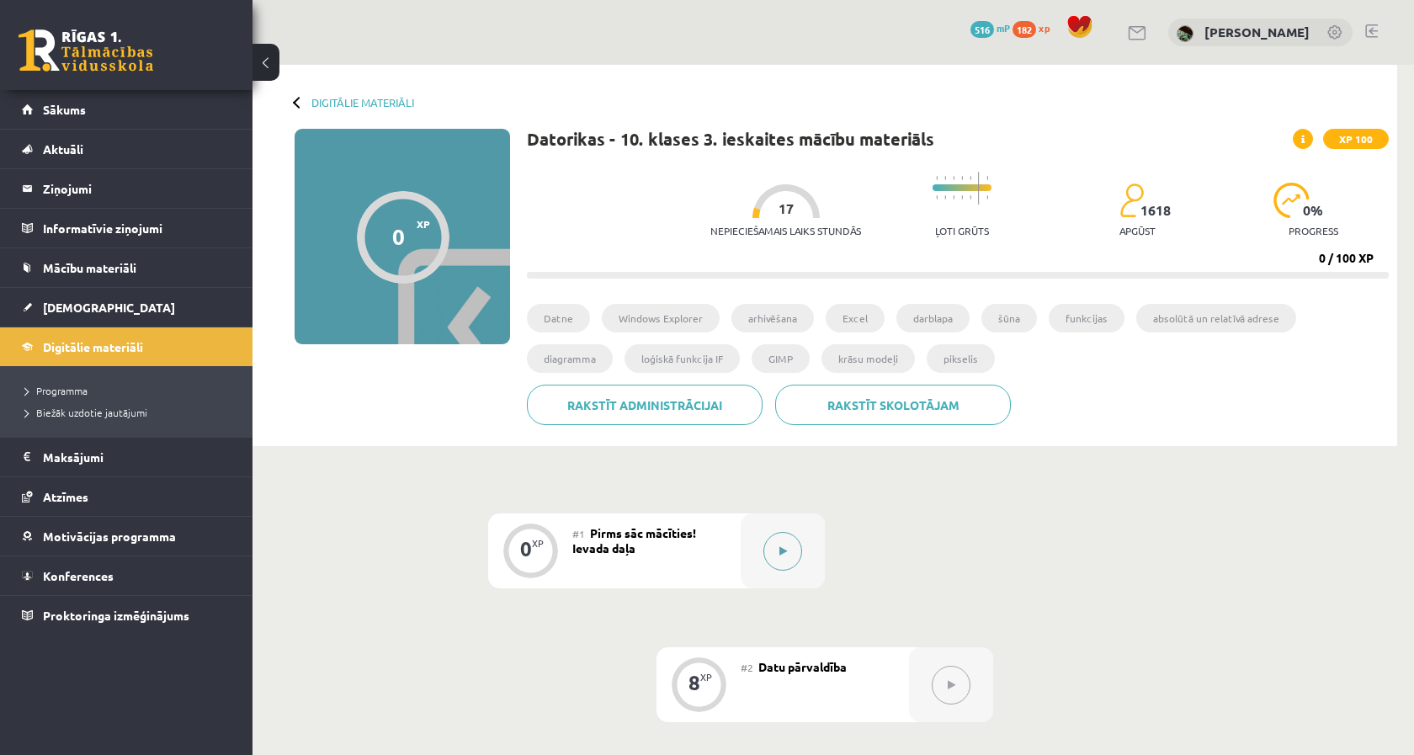
click at [772, 561] on button at bounding box center [782, 551] width 39 height 39
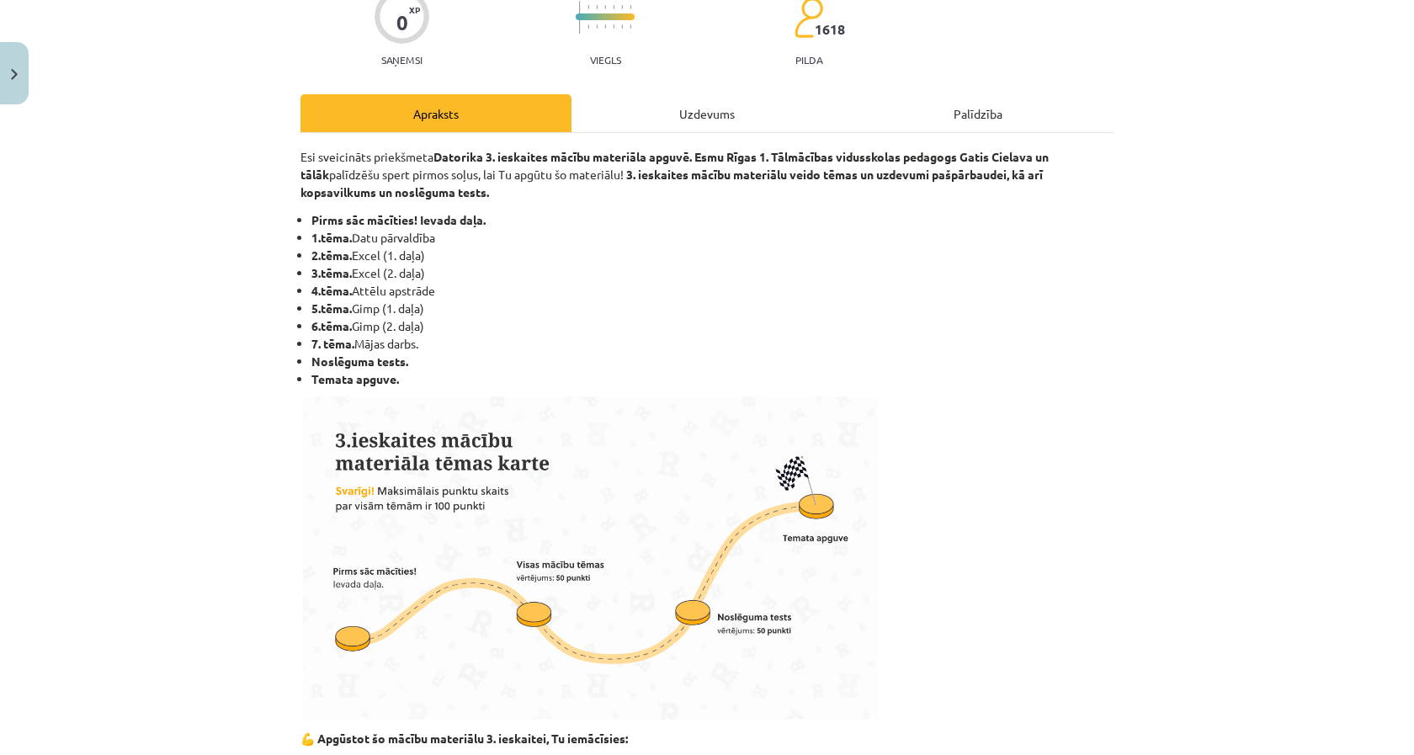
scroll to position [148, 0]
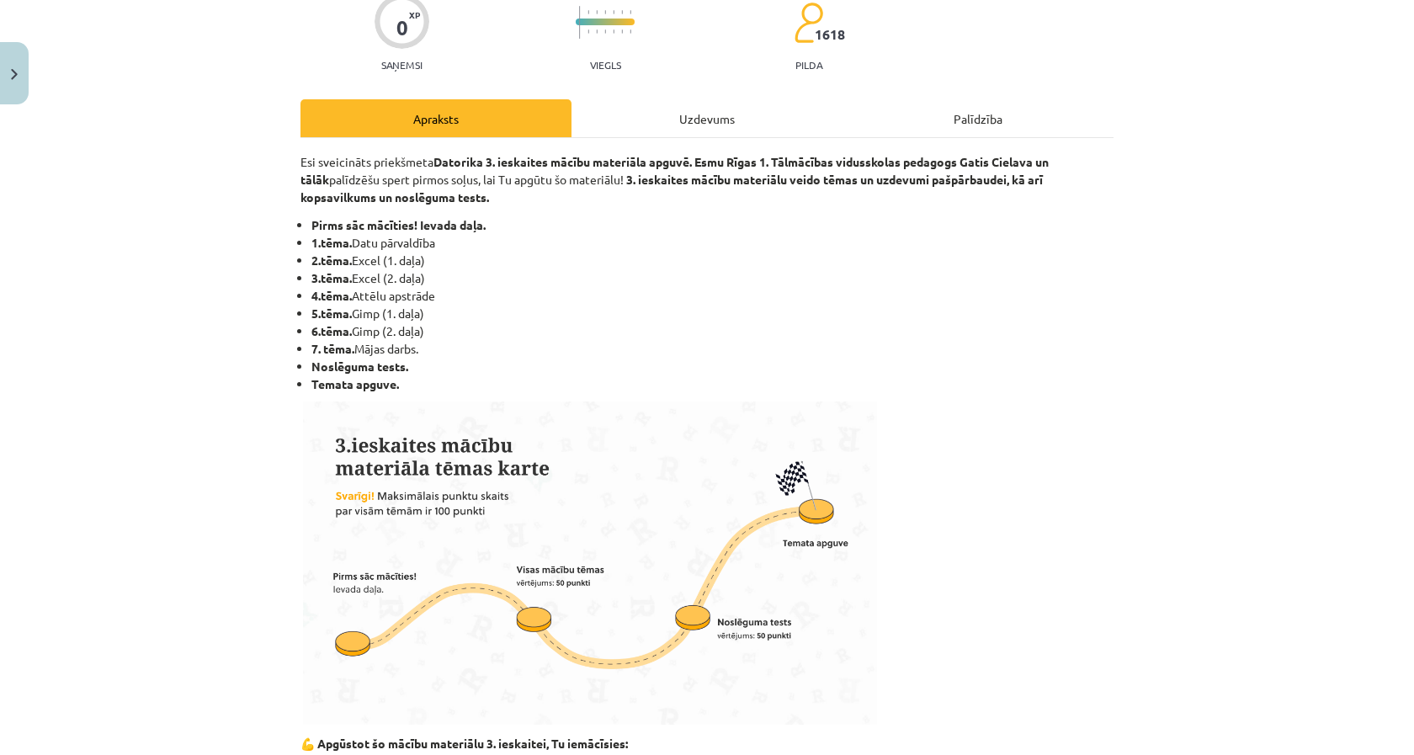
drag, startPoint x: 459, startPoint y: 390, endPoint x: 309, endPoint y: 222, distance: 224.7
click at [309, 222] on ul "Pirms sāc mācīties! Ievada daļa. 1.tēma. Datu pārvaldība 2.tēma. Excel (1. daļa…" at bounding box center [706, 304] width 813 height 177
drag, startPoint x: 307, startPoint y: 222, endPoint x: 319, endPoint y: 218, distance: 12.5
click at [319, 218] on ul "Pirms sāc mācīties! Ievada daļa. 1.tēma. Datu pārvaldība 2.tēma. Excel (1. daļa…" at bounding box center [706, 304] width 813 height 177
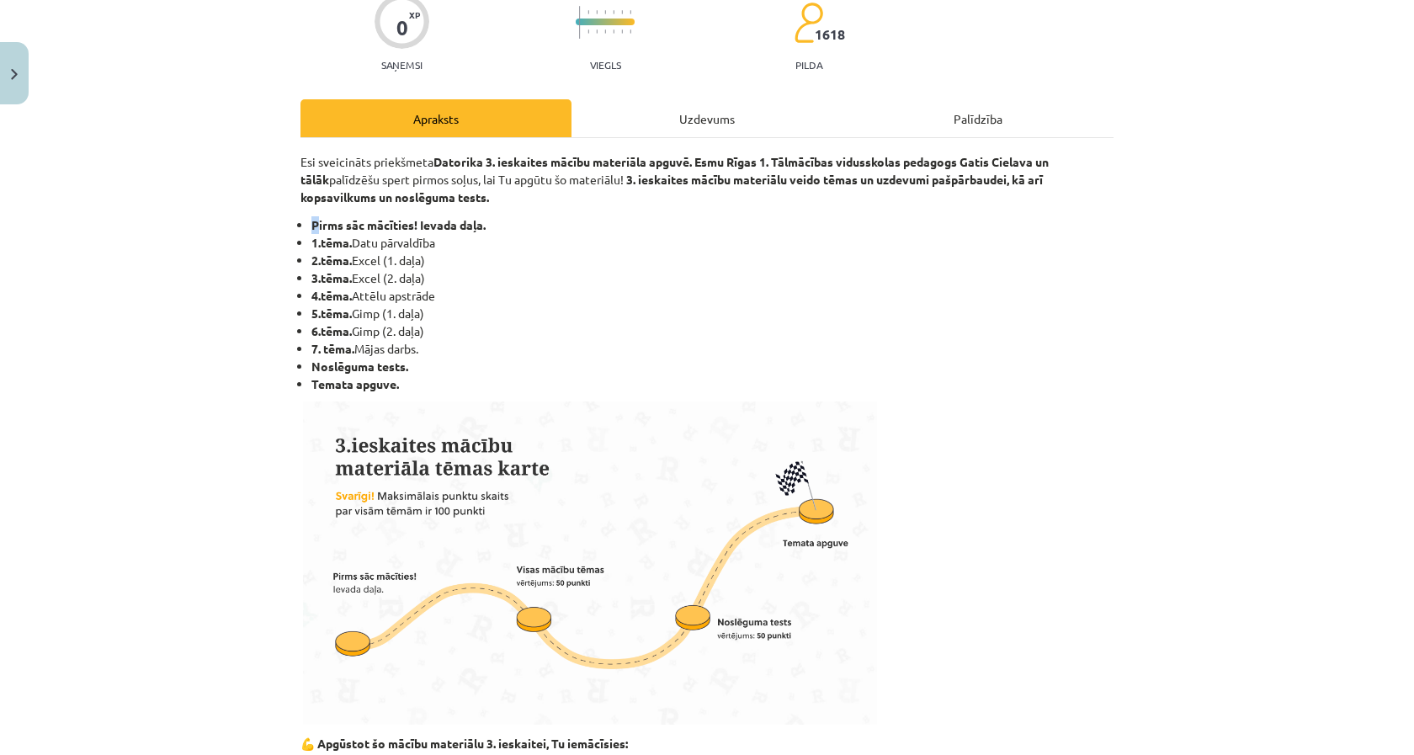
drag, startPoint x: 305, startPoint y: 189, endPoint x: 435, endPoint y: 386, distance: 236.2
click at [435, 386] on div "Esi sveicināts priekšmeta Datorika 3. ieskaites mācību materiāla apguvē. Esmu R…" at bounding box center [706, 705] width 813 height 1105
click at [435, 386] on li "Temata apguve." at bounding box center [712, 384] width 802 height 18
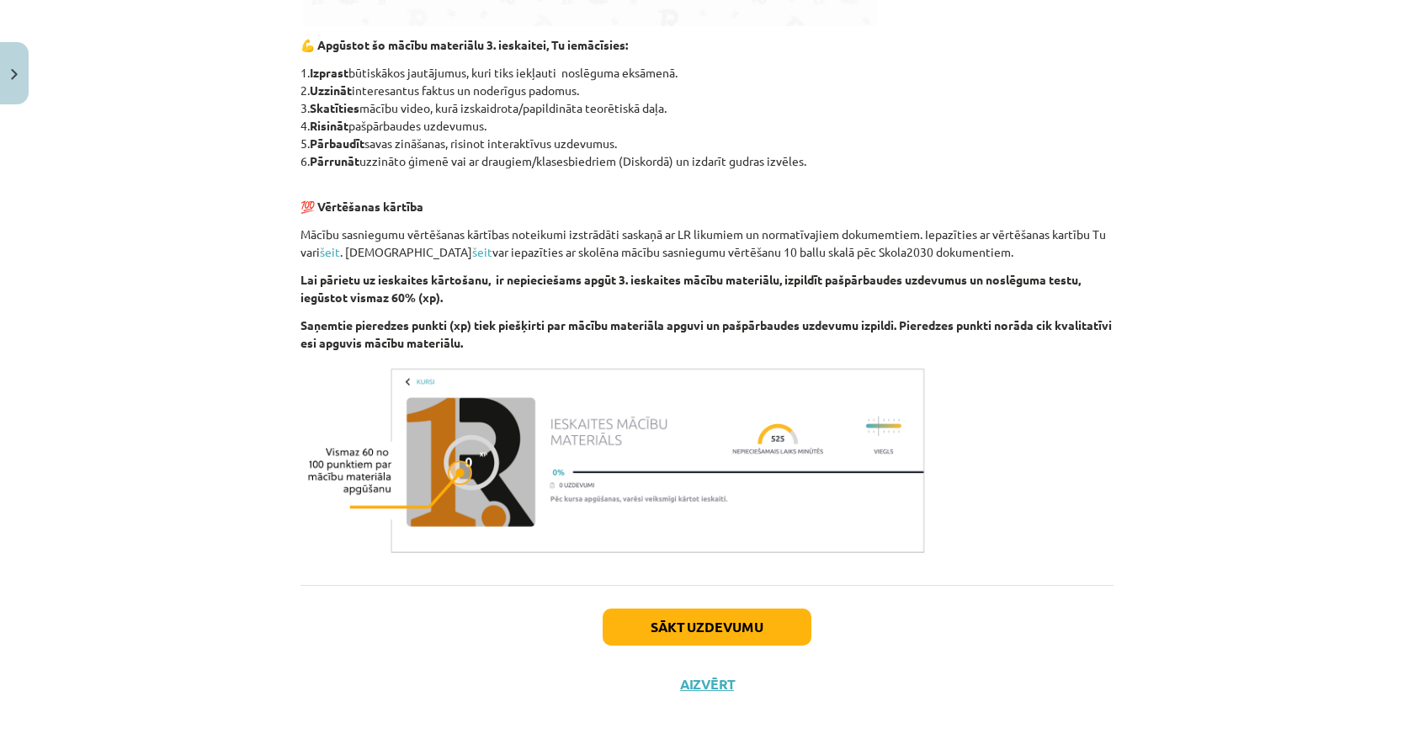
scroll to position [849, 0]
click at [635, 633] on button "Sākt uzdevumu" at bounding box center [707, 627] width 209 height 37
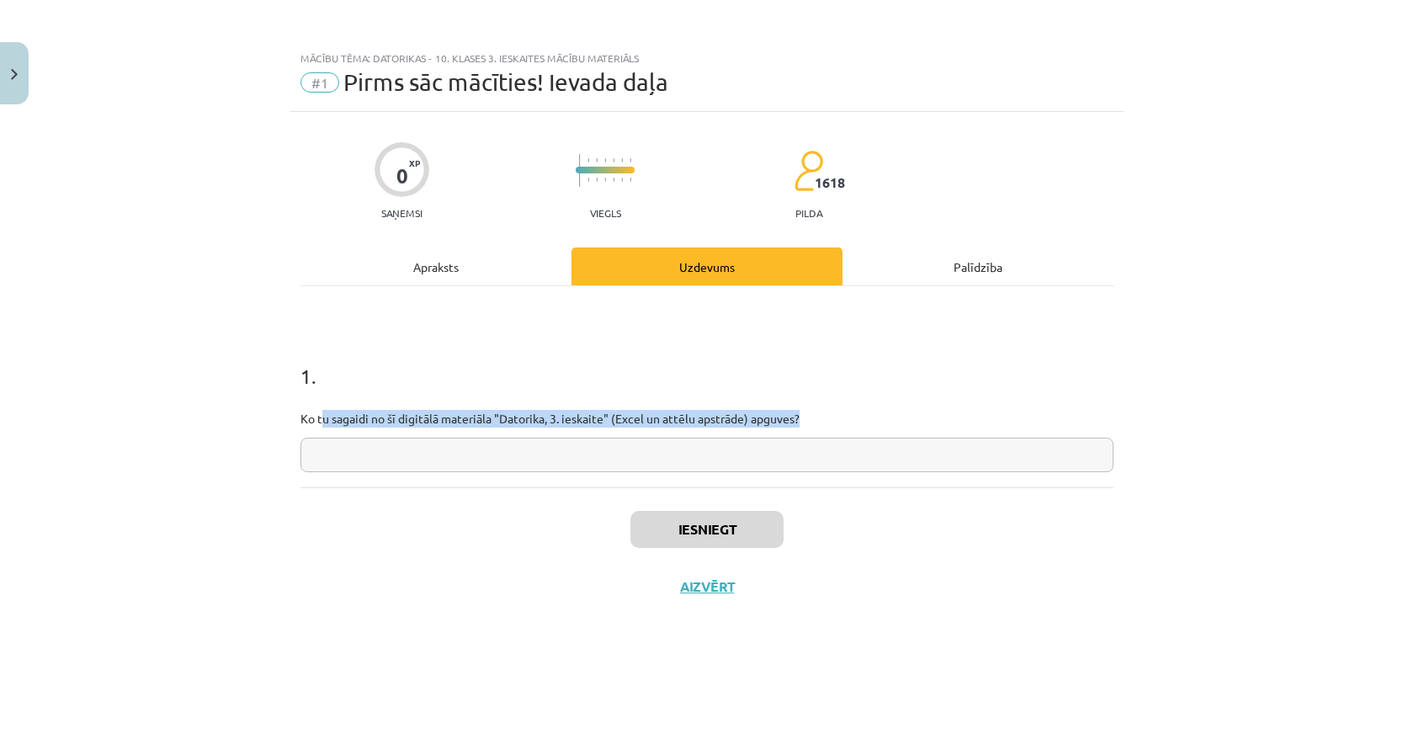
drag, startPoint x: 324, startPoint y: 412, endPoint x: 816, endPoint y: 413, distance: 492.4
click at [816, 413] on p "Ko tu sagaidi no šī digitālā materiāla "Datorika, 3. ieskaite" (Excel un attēlu…" at bounding box center [706, 409] width 813 height 35
click at [765, 444] on input "text" at bounding box center [706, 455] width 813 height 35
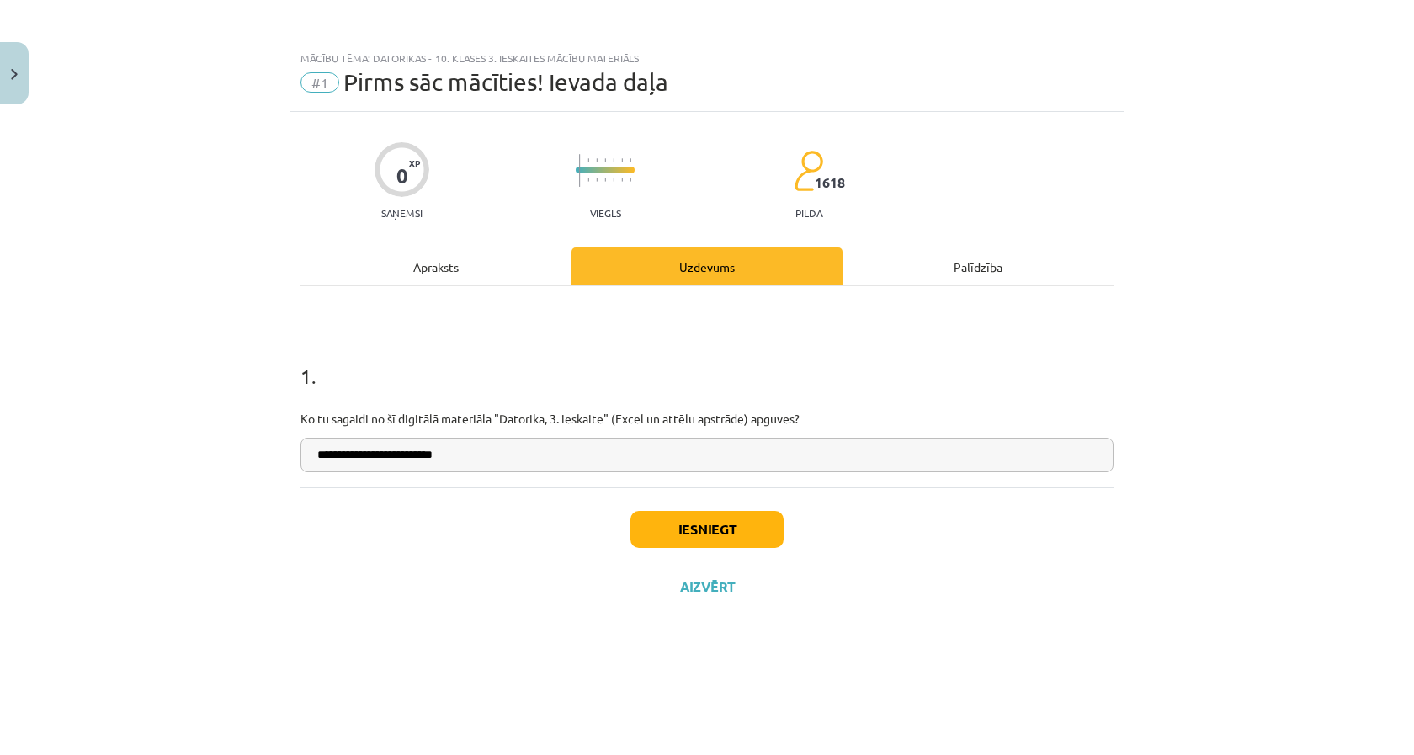
type input "**********"
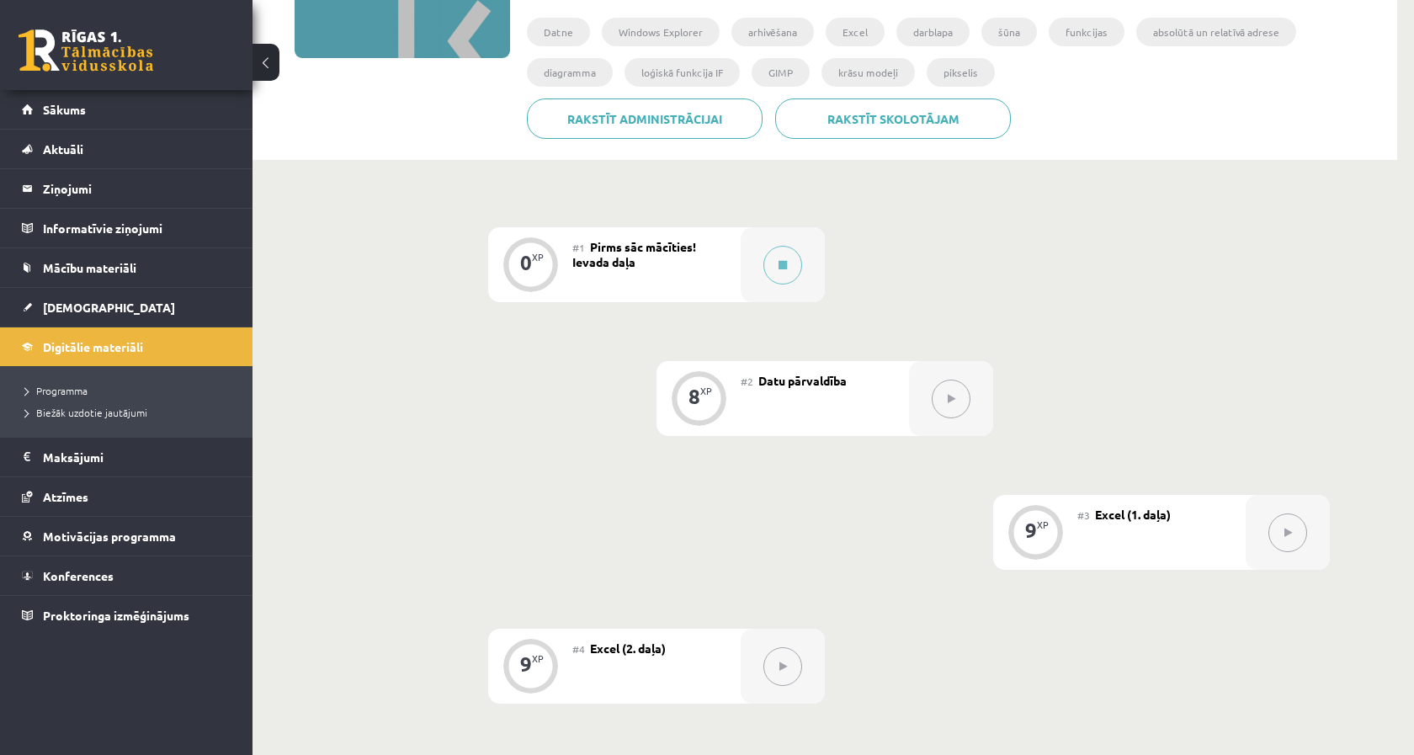
scroll to position [406, 0]
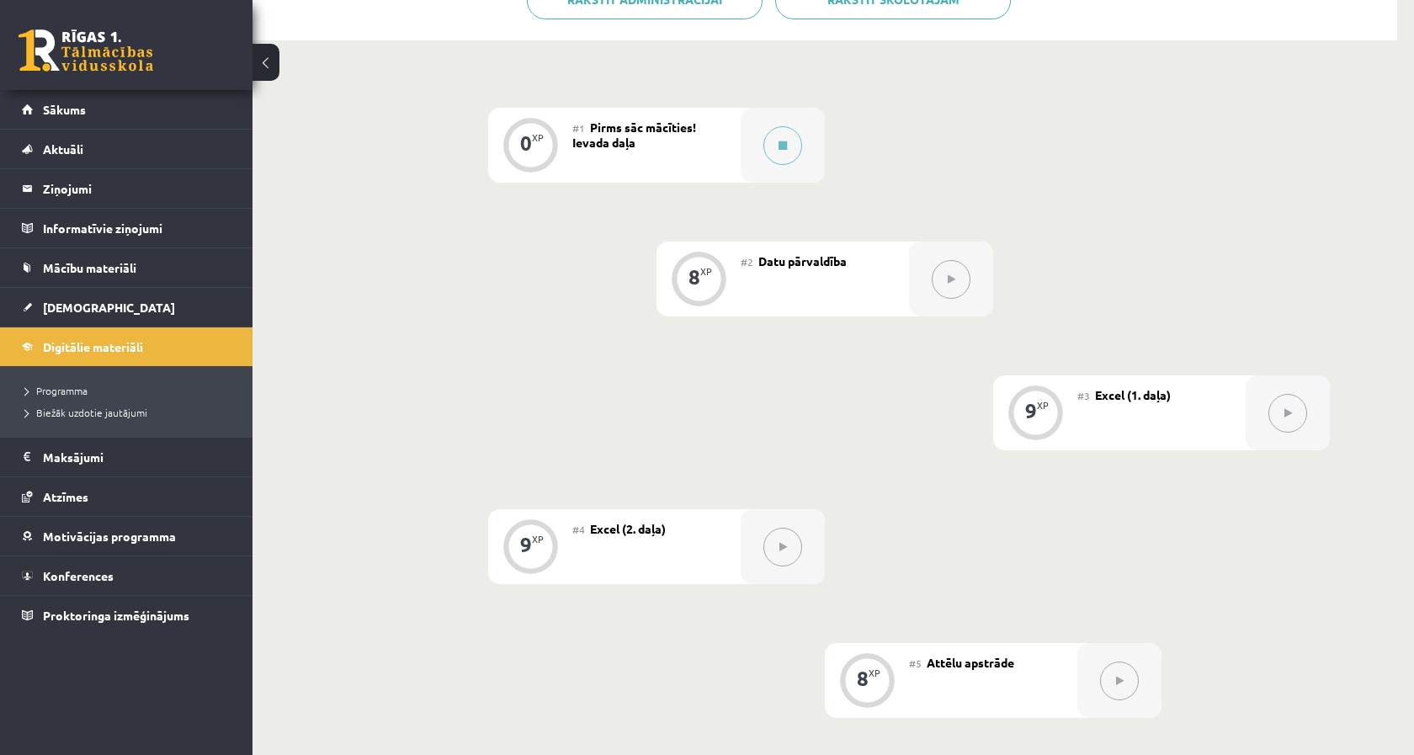
click at [941, 286] on button at bounding box center [951, 279] width 39 height 39
click at [767, 149] on button at bounding box center [782, 145] width 39 height 39
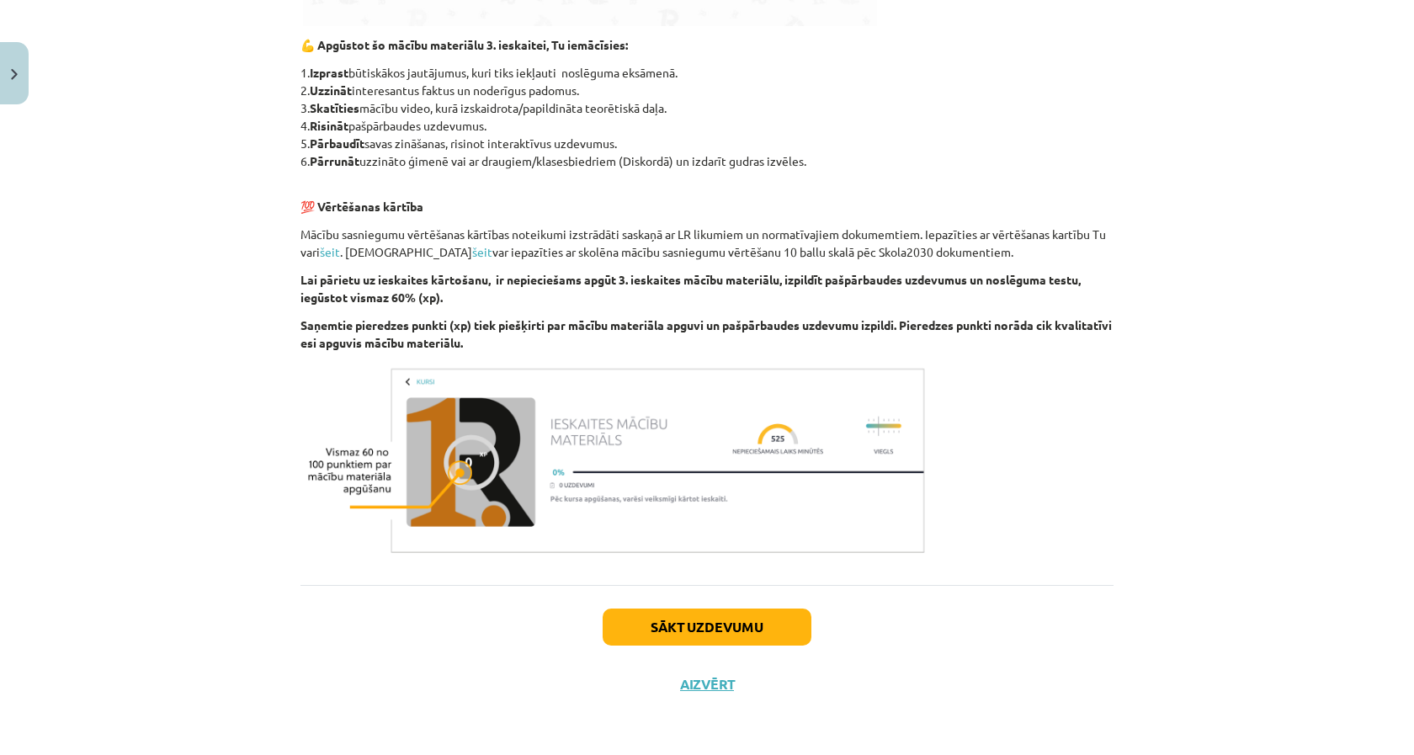
scroll to position [849, 0]
click at [715, 609] on button "Sākt uzdevumu" at bounding box center [707, 627] width 209 height 37
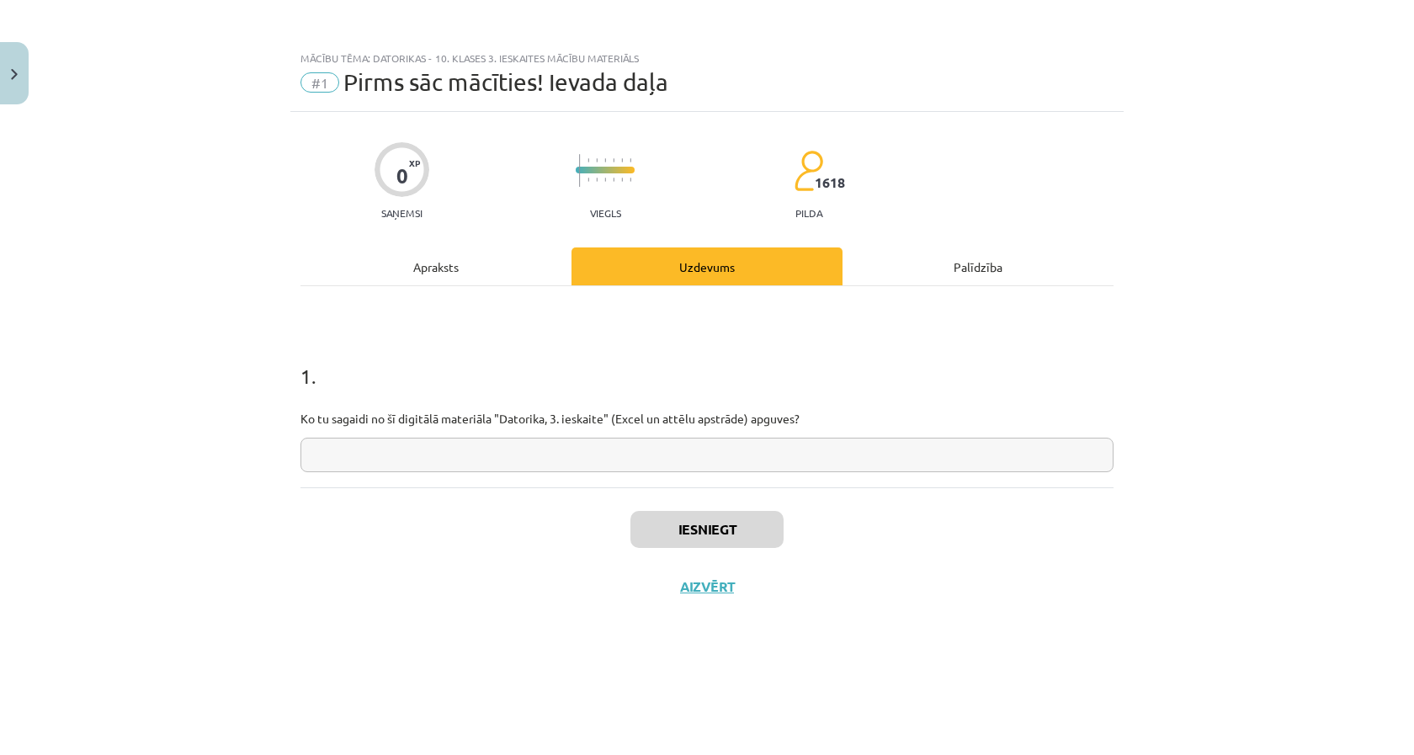
click at [704, 448] on input "text" at bounding box center [706, 455] width 813 height 35
type input "**********"
click at [742, 540] on button "Iesniegt" at bounding box center [706, 529] width 153 height 37
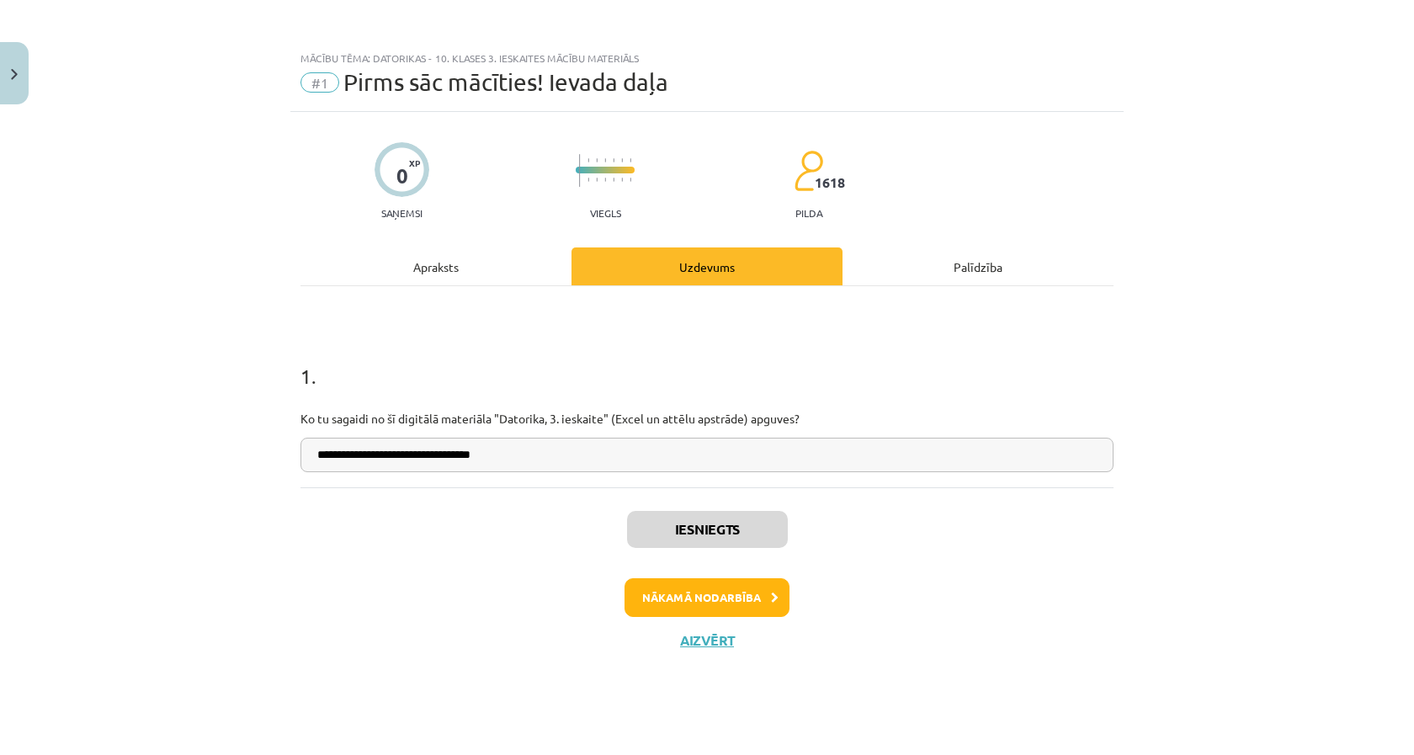
click at [724, 583] on button "Nākamā nodarbība" at bounding box center [707, 597] width 165 height 39
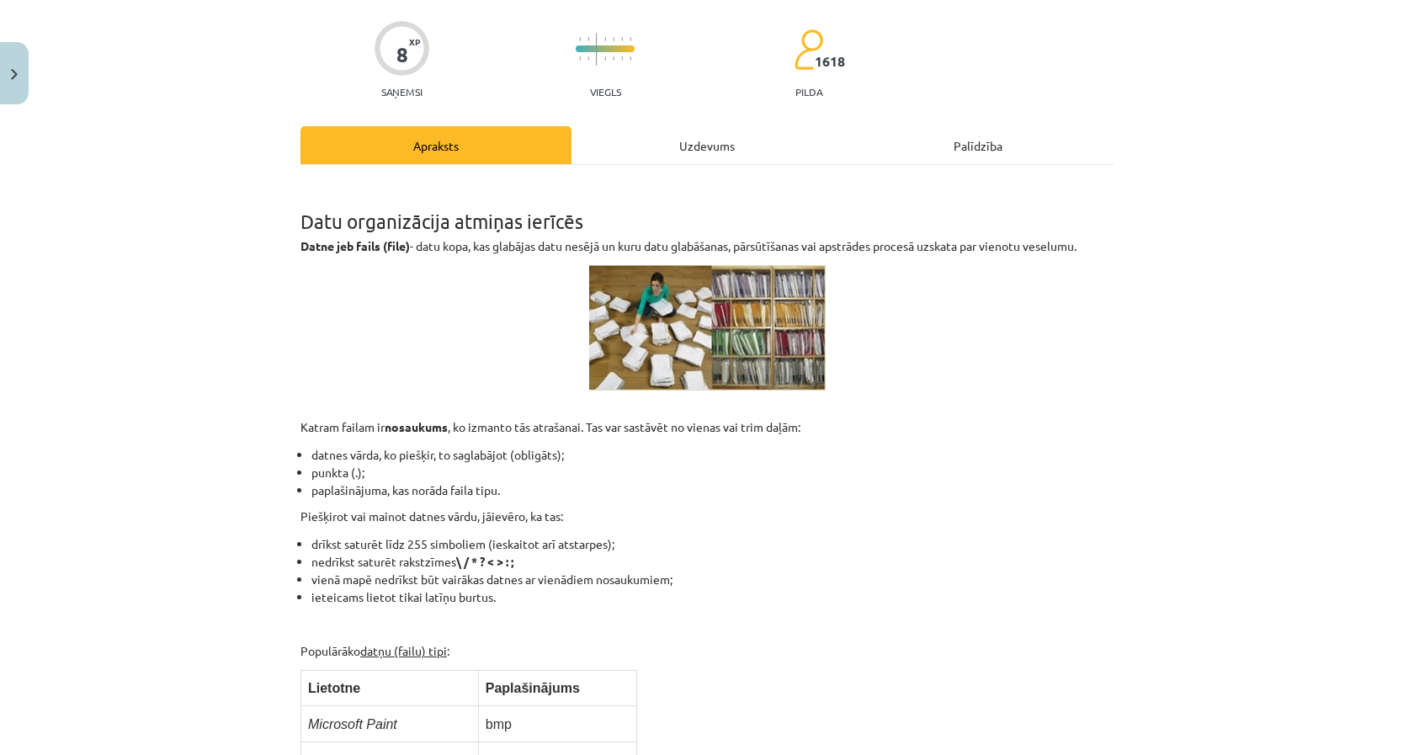
scroll to position [123, 0]
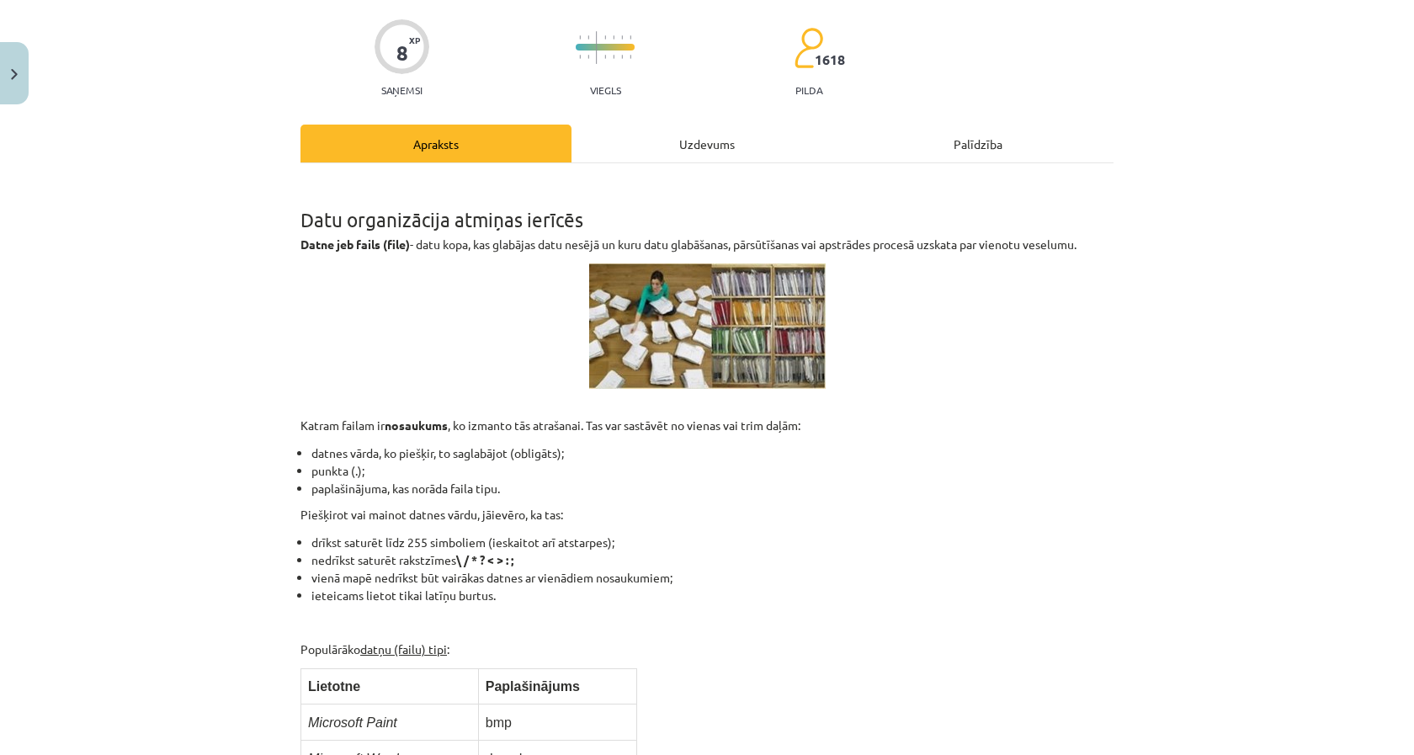
click at [19, 71] on button "Close" at bounding box center [14, 73] width 29 height 62
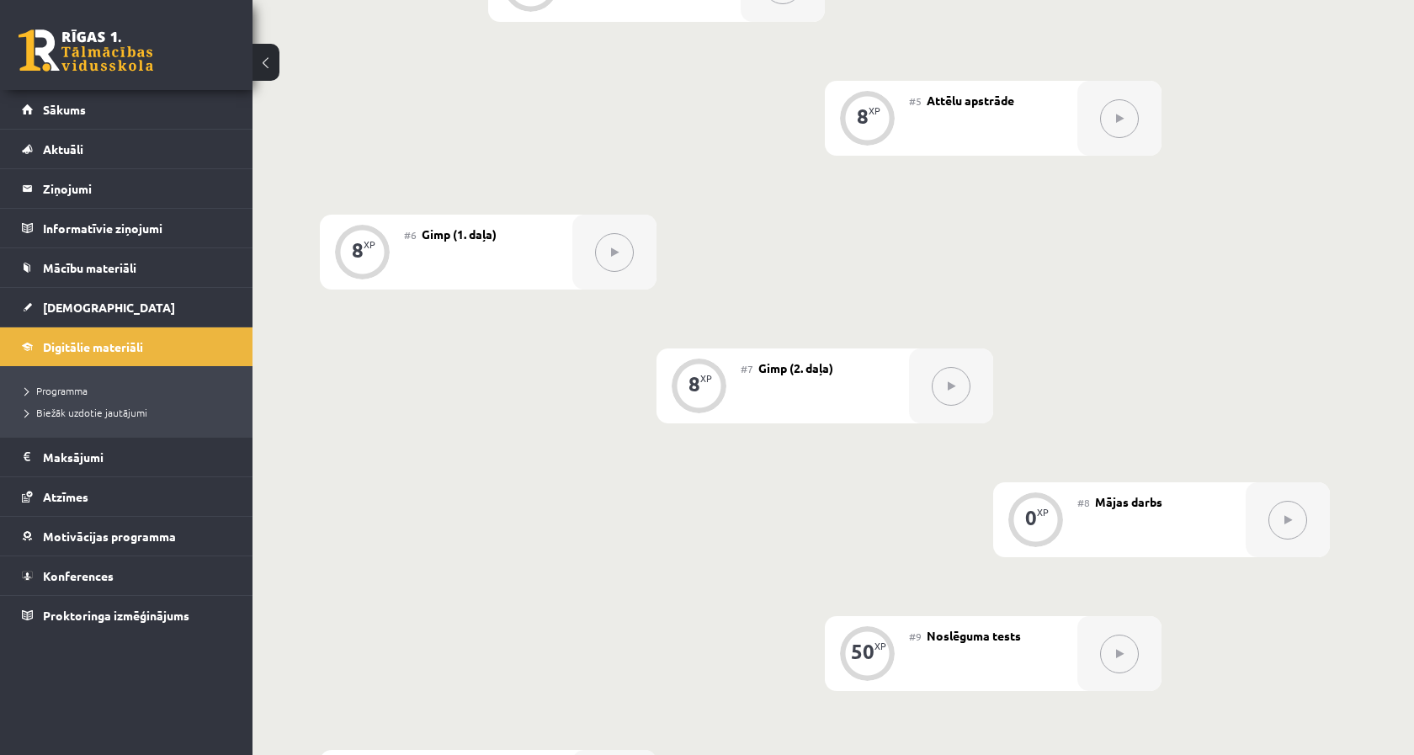
scroll to position [974, 0]
click at [673, 63] on div "0 XP #1 Pirms sāc mācīties! Ievada daļa 8 XP #2 Datu pārvaldība 9 XP #3 Excel (…" at bounding box center [825, 180] width 1010 height 1279
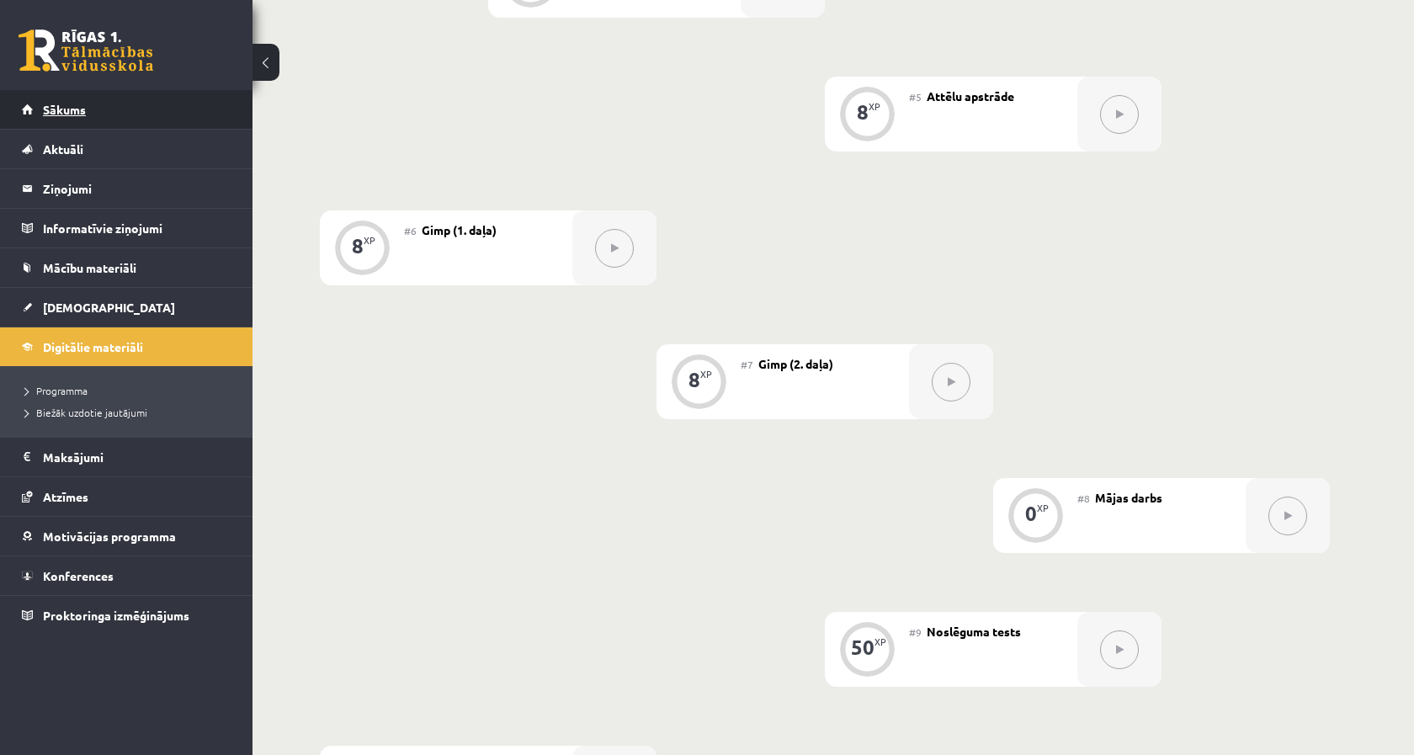
click at [98, 104] on link "Sākums" at bounding box center [127, 109] width 210 height 39
